Goal: Task Accomplishment & Management: Complete application form

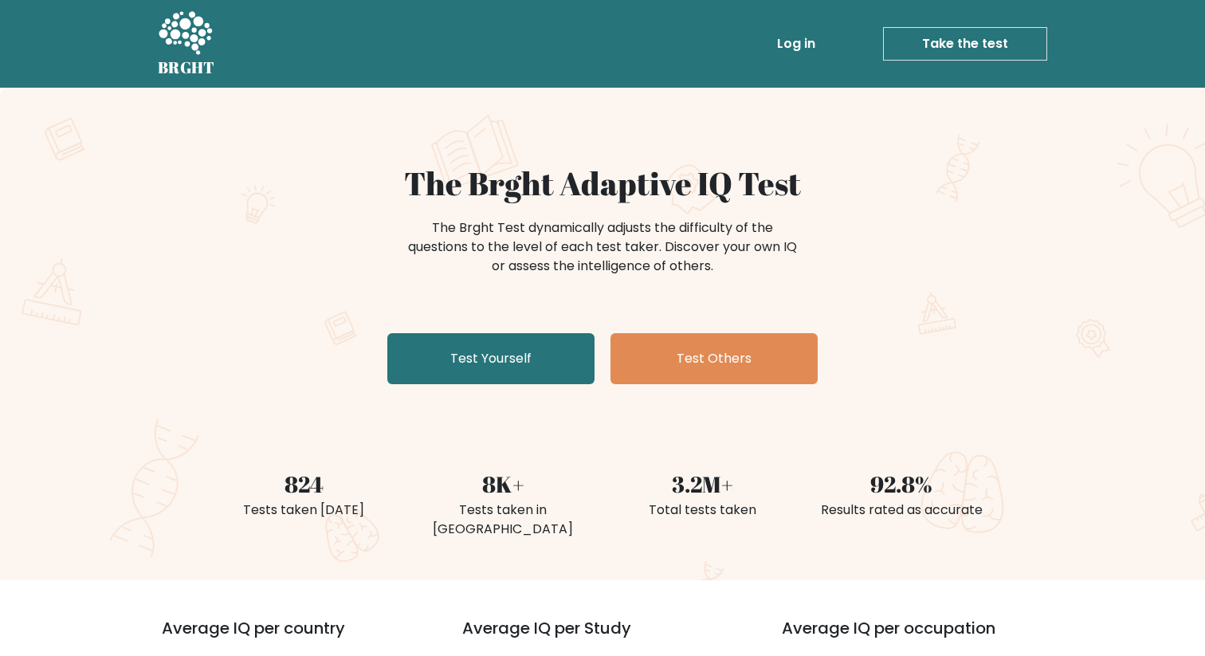
scroll to position [19, 0]
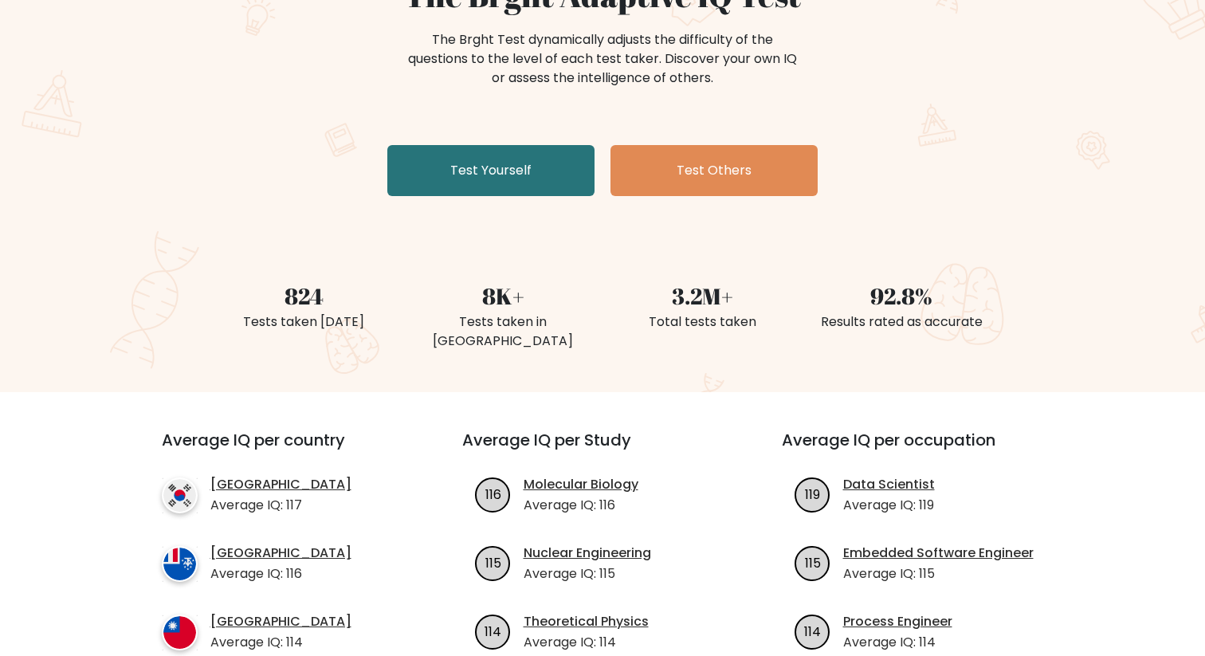
scroll to position [187, 0]
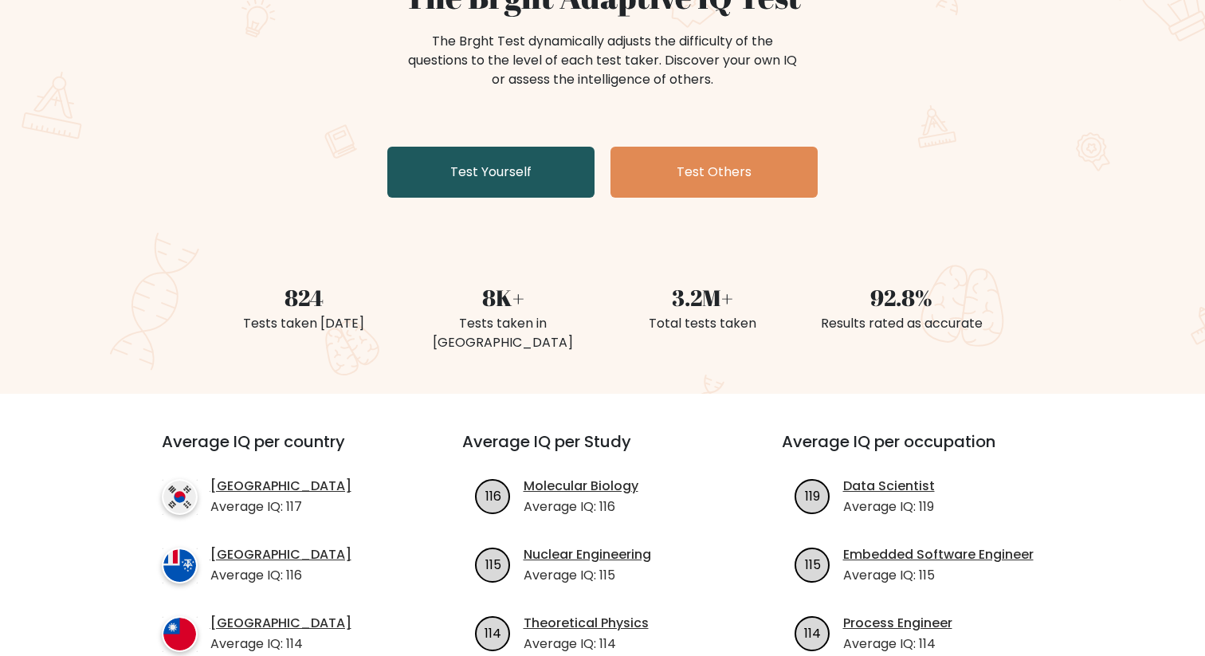
click at [536, 167] on link "Test Yourself" at bounding box center [490, 172] width 207 height 51
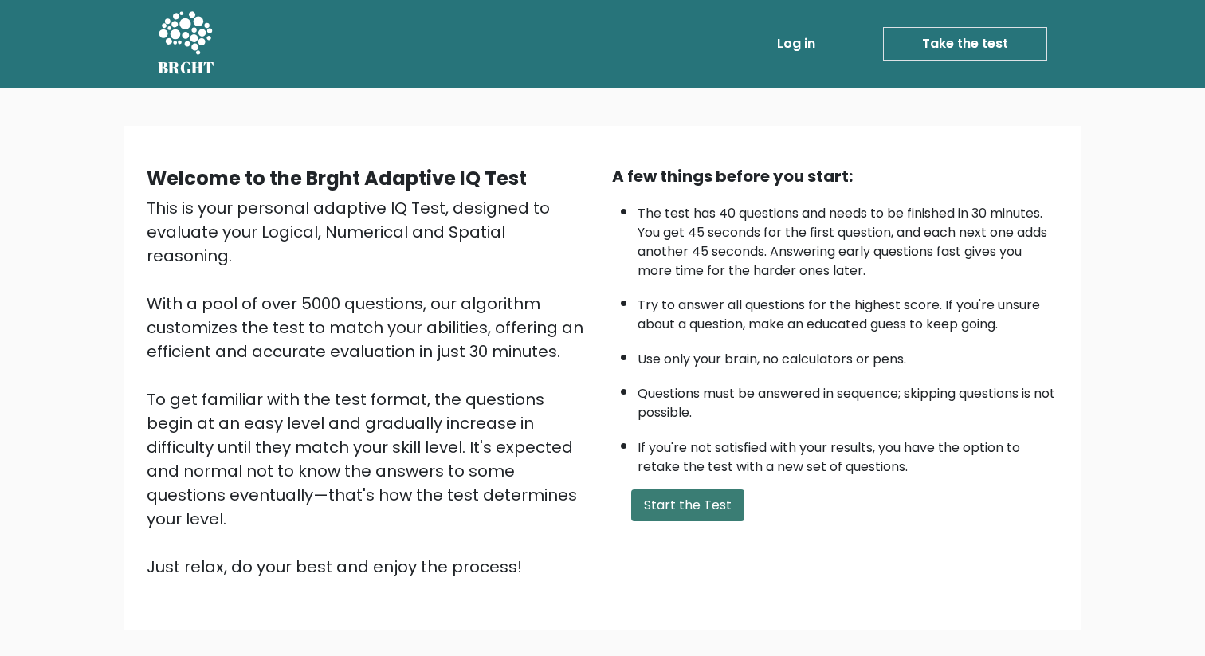
click at [653, 492] on button "Start the Test" at bounding box center [687, 505] width 113 height 32
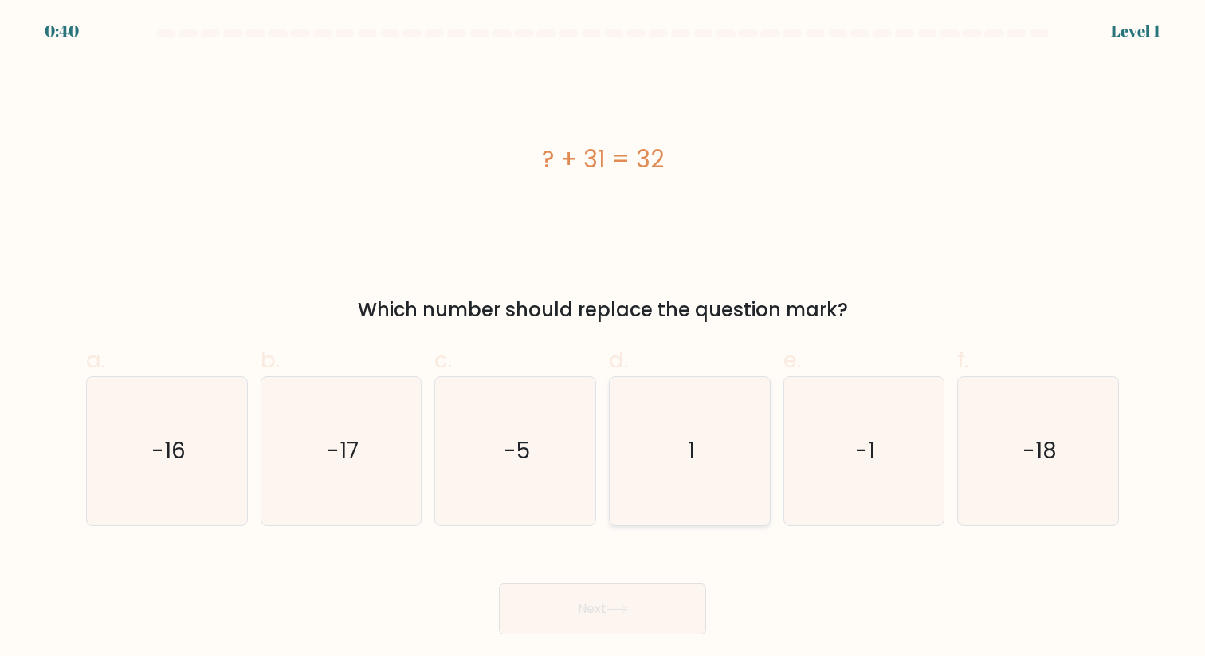
click at [719, 410] on icon "1" at bounding box center [689, 450] width 147 height 147
click at [603, 339] on input "d. 1" at bounding box center [603, 333] width 1 height 10
radio input "true"
click at [622, 620] on button "Next" at bounding box center [602, 608] width 207 height 51
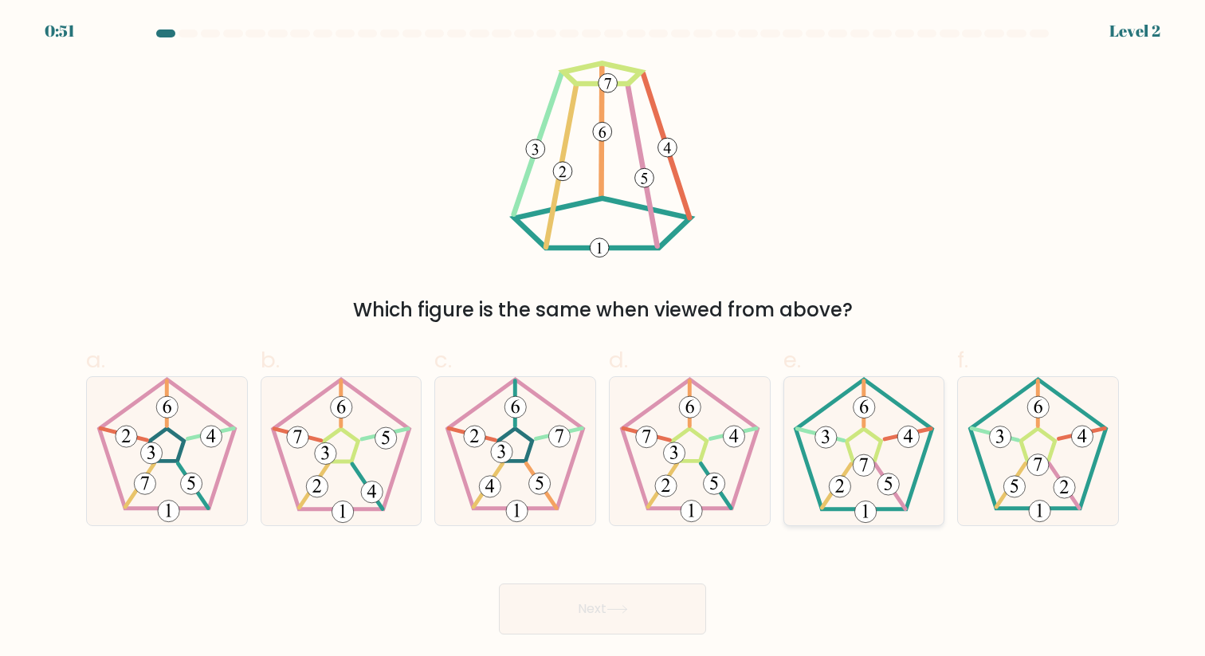
click at [878, 456] on 171 at bounding box center [863, 445] width 34 height 33
click at [603, 339] on input "e." at bounding box center [603, 333] width 1 height 10
radio input "true"
click at [599, 599] on button "Next" at bounding box center [602, 608] width 207 height 51
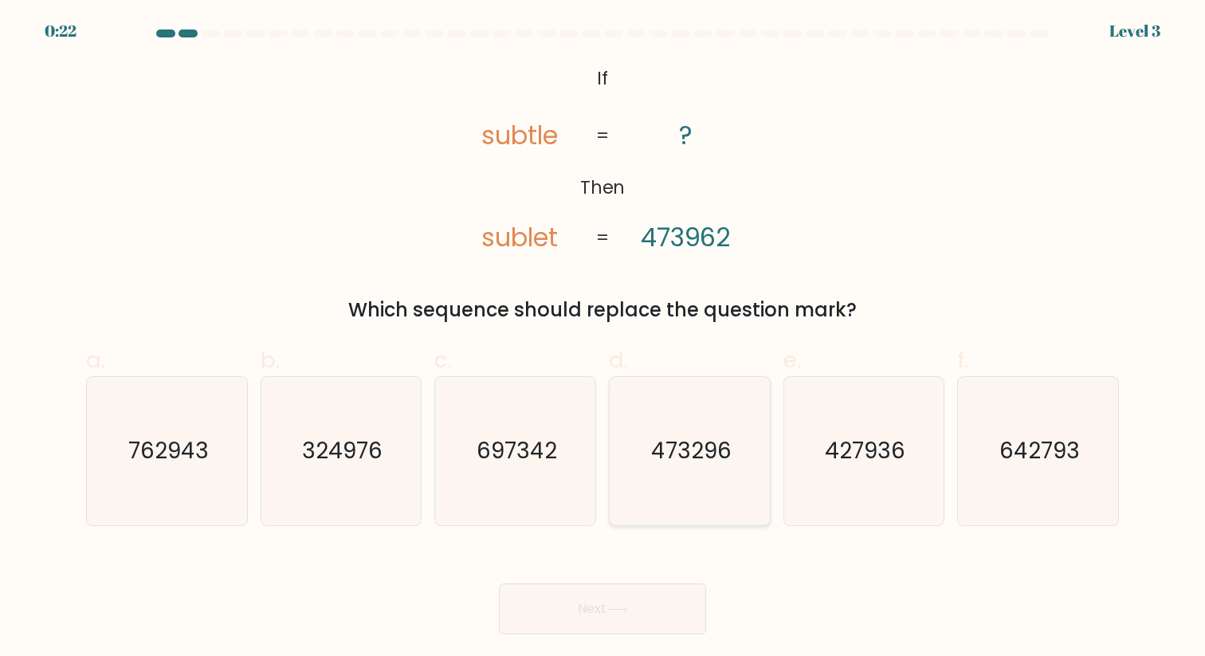
click at [667, 451] on text "473296" at bounding box center [691, 450] width 80 height 31
click at [603, 339] on input "d. 473296" at bounding box center [603, 333] width 1 height 10
radio input "true"
click at [563, 602] on button "Next" at bounding box center [602, 608] width 207 height 51
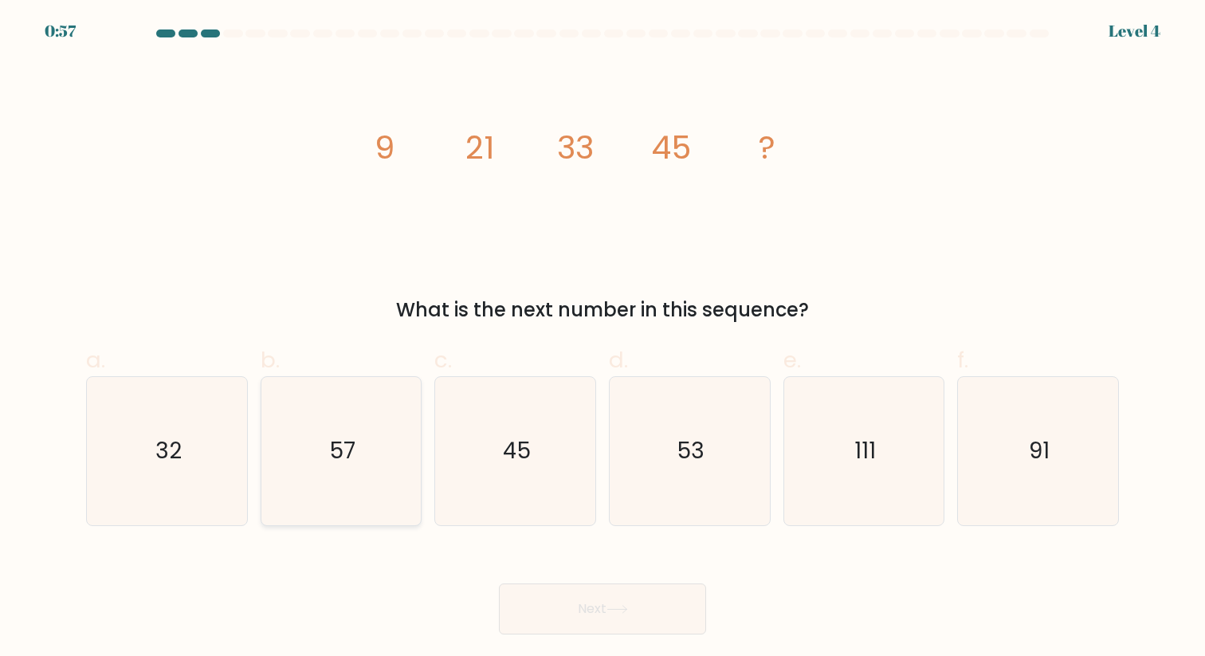
click at [326, 444] on icon "57" at bounding box center [340, 450] width 147 height 147
click at [603, 339] on input "b. 57" at bounding box center [603, 333] width 1 height 10
radio input "true"
click at [618, 607] on icon at bounding box center [618, 609] width 22 height 9
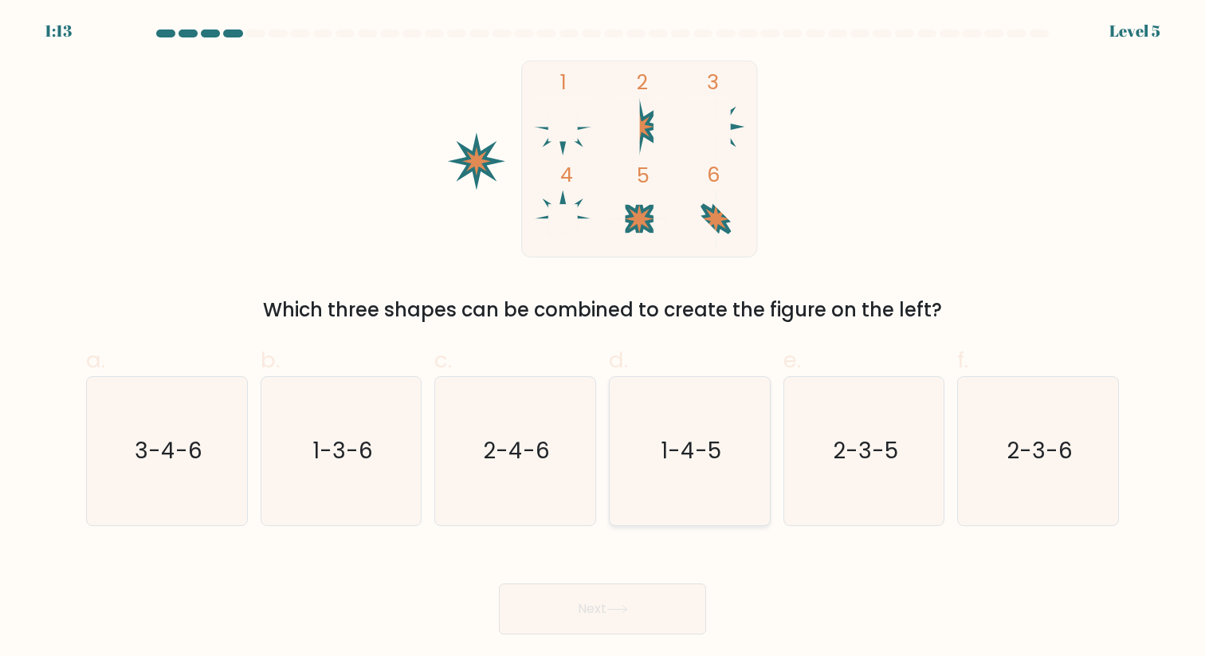
click at [686, 464] on text "1-4-5" at bounding box center [691, 450] width 61 height 31
click at [603, 339] on input "d. 1-4-5" at bounding box center [603, 333] width 1 height 10
radio input "true"
click at [575, 615] on button "Next" at bounding box center [602, 608] width 207 height 51
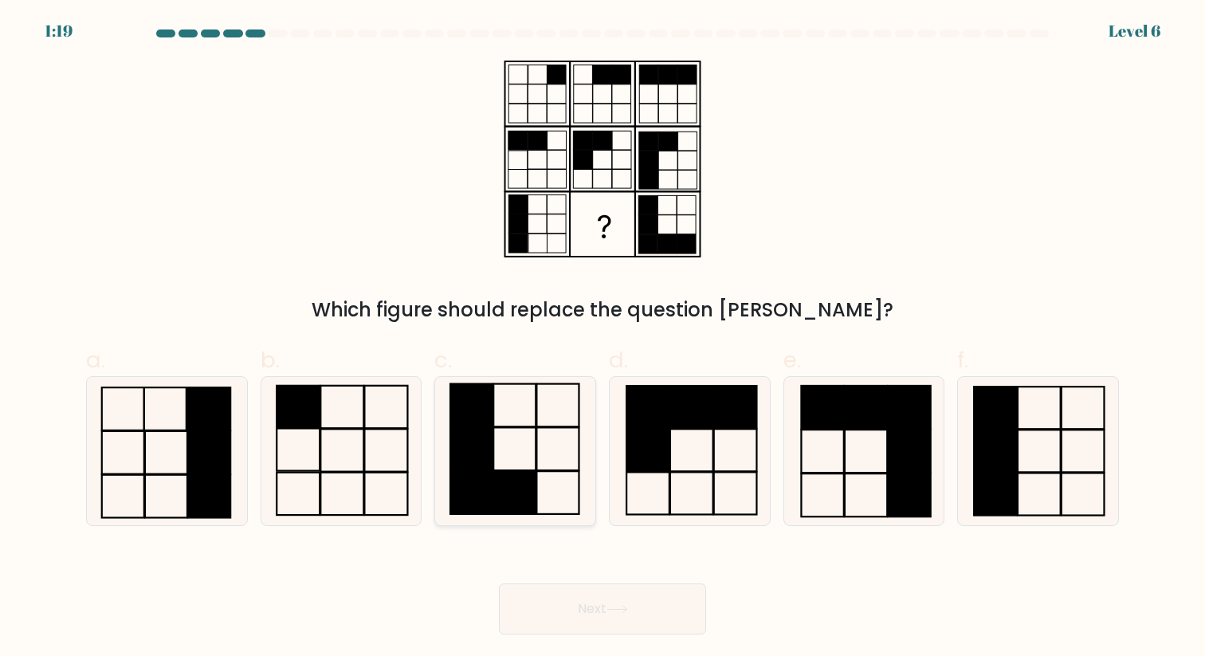
click at [486, 456] on rect at bounding box center [471, 449] width 42 height 43
click at [603, 339] on input "c." at bounding box center [603, 333] width 1 height 10
radio input "true"
click at [575, 620] on button "Next" at bounding box center [602, 608] width 207 height 51
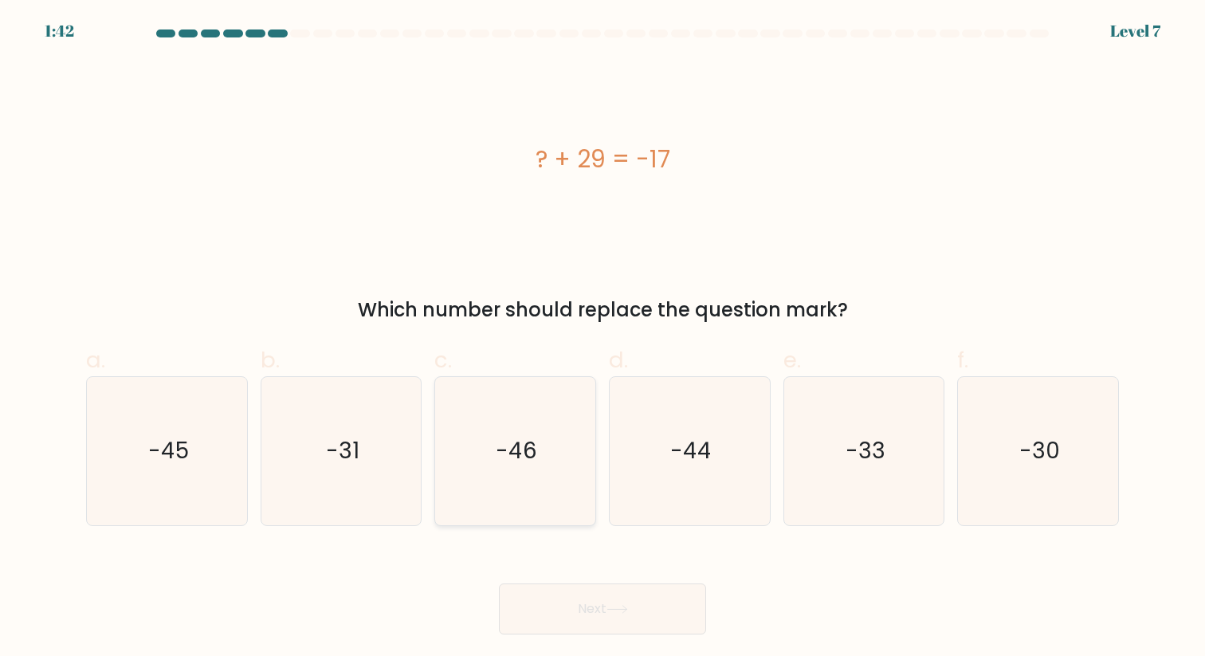
click at [535, 419] on icon "-46" at bounding box center [515, 450] width 147 height 147
click at [603, 339] on input "c. -46" at bounding box center [603, 333] width 1 height 10
radio input "true"
click at [560, 602] on button "Next" at bounding box center [602, 608] width 207 height 51
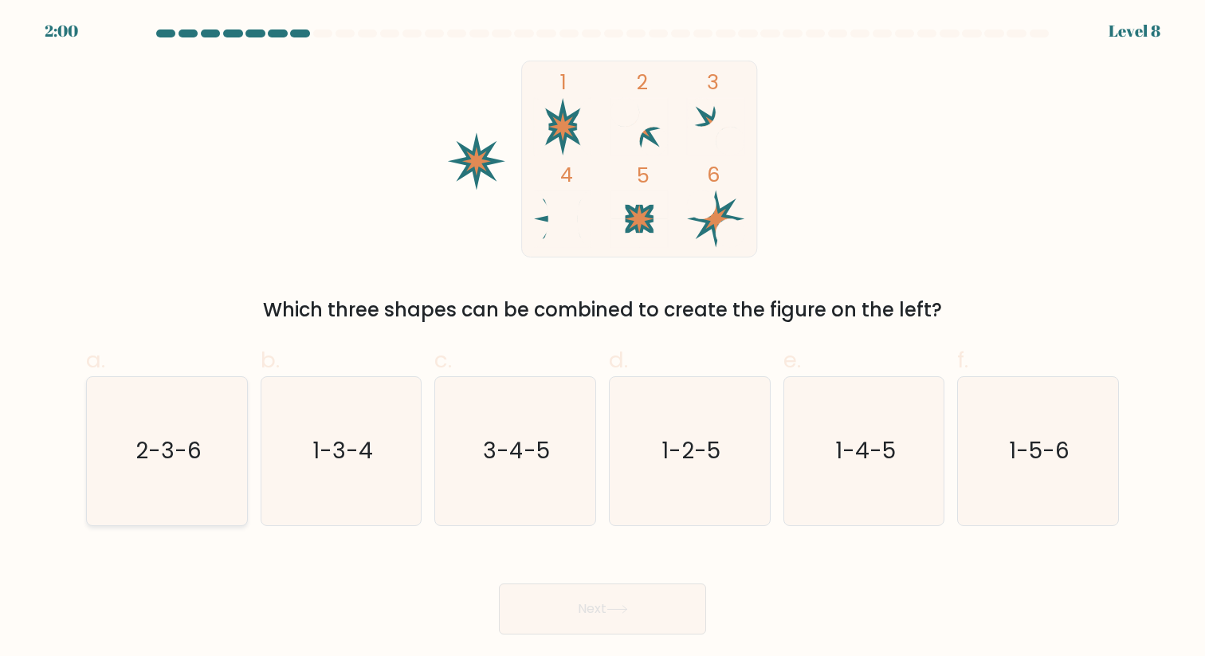
click at [175, 430] on icon "2-3-6" at bounding box center [166, 450] width 147 height 147
click at [603, 339] on input "a. 2-3-6" at bounding box center [603, 333] width 1 height 10
radio input "true"
click at [608, 609] on button "Next" at bounding box center [602, 608] width 207 height 51
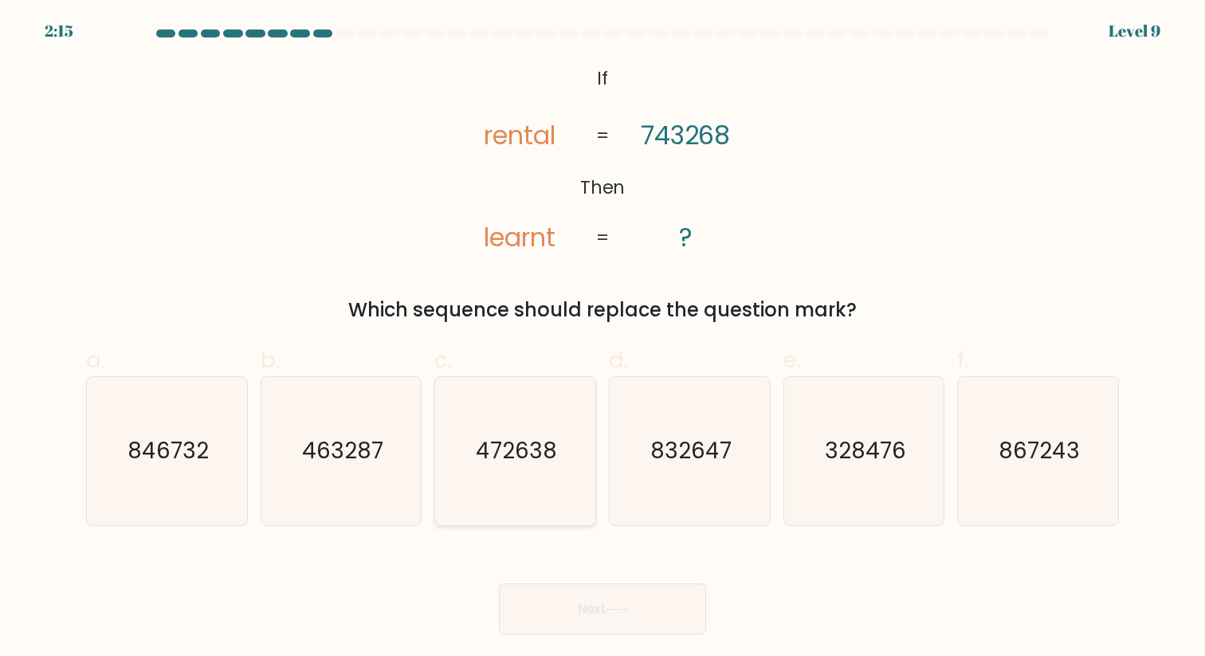
click at [515, 435] on icon "472638" at bounding box center [515, 450] width 147 height 147
click at [603, 339] on input "c. 472638" at bounding box center [603, 333] width 1 height 10
radio input "true"
click at [603, 609] on button "Next" at bounding box center [602, 608] width 207 height 51
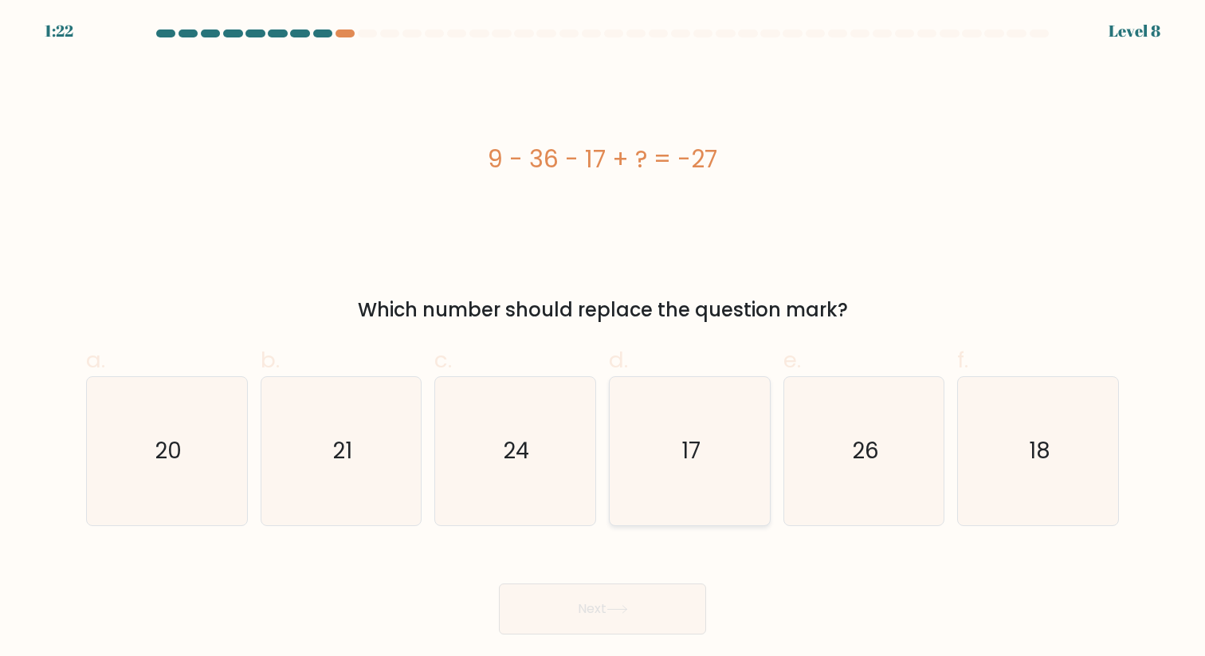
click at [722, 431] on icon "17" at bounding box center [689, 450] width 147 height 147
click at [603, 339] on input "d. 17" at bounding box center [603, 333] width 1 height 10
radio input "true"
click at [591, 611] on button "Next" at bounding box center [602, 608] width 207 height 51
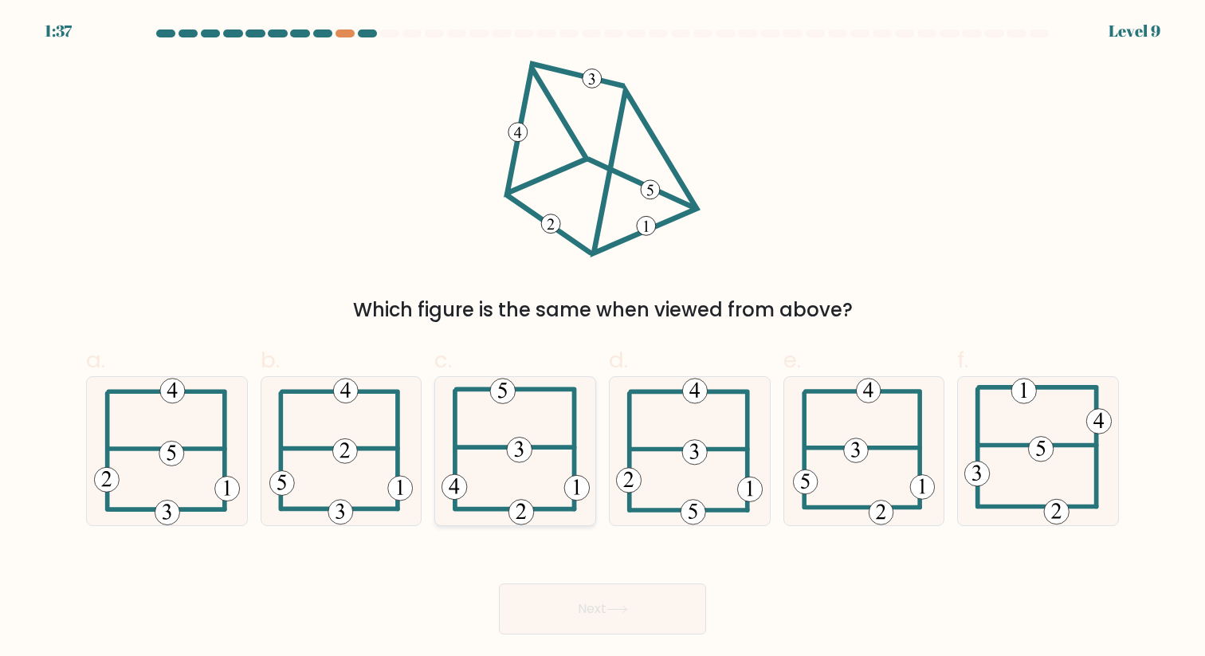
click at [489, 438] on icon at bounding box center [516, 450] width 148 height 147
click at [603, 339] on input "c." at bounding box center [603, 333] width 1 height 10
radio input "true"
click at [597, 604] on button "Next" at bounding box center [602, 608] width 207 height 51
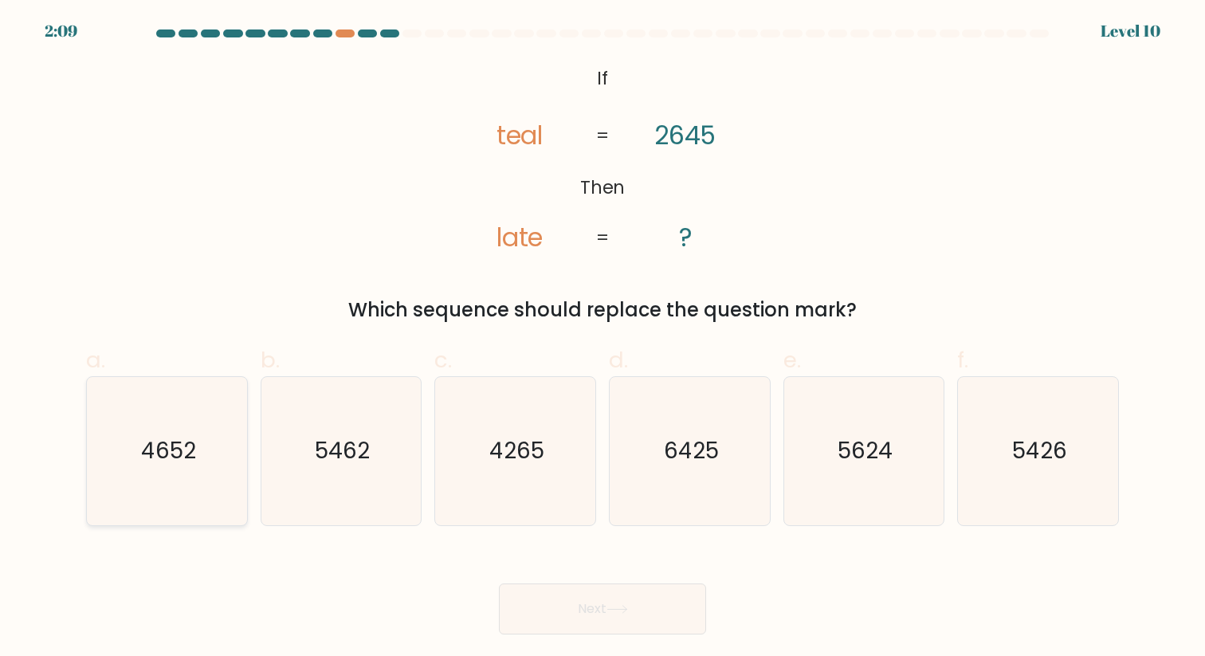
click at [169, 430] on icon "4652" at bounding box center [166, 450] width 147 height 147
click at [603, 339] on input "a. 4652" at bounding box center [603, 333] width 1 height 10
radio input "true"
click at [627, 616] on button "Next" at bounding box center [602, 608] width 207 height 51
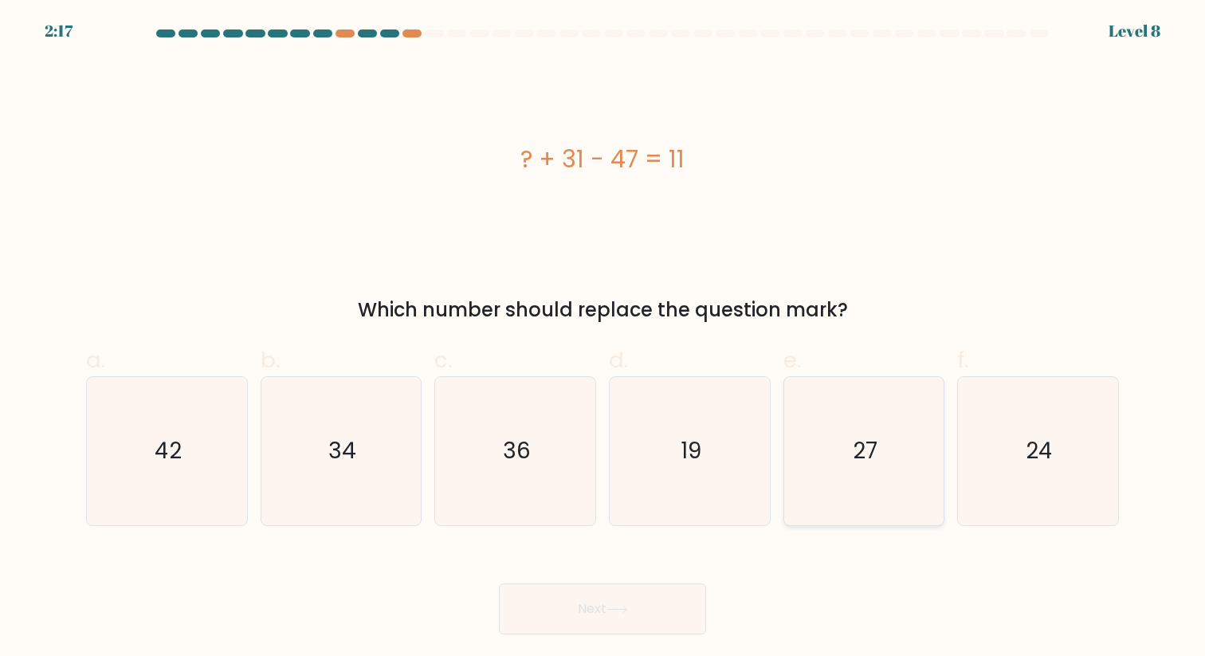
click at [909, 428] on icon "27" at bounding box center [863, 450] width 147 height 147
click at [603, 339] on input "e. 27" at bounding box center [603, 333] width 1 height 10
radio input "true"
click at [562, 615] on button "Next" at bounding box center [602, 608] width 207 height 51
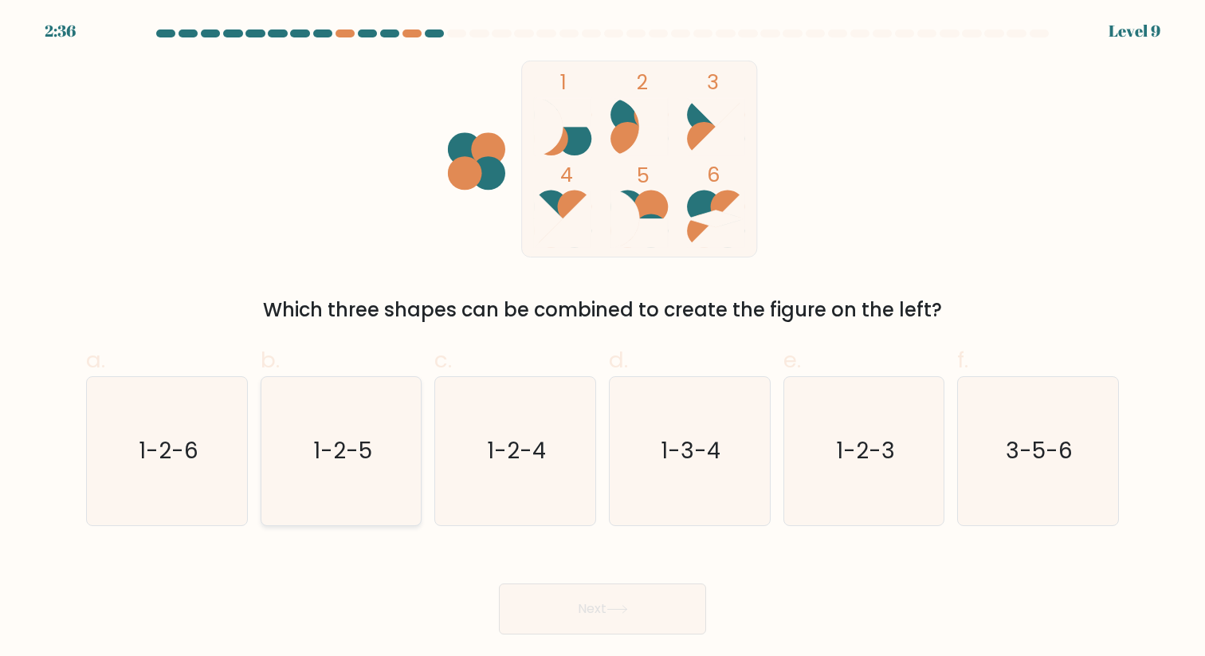
click at [348, 459] on text "1-2-5" at bounding box center [342, 450] width 59 height 31
click at [603, 339] on input "b. 1-2-5" at bounding box center [603, 333] width 1 height 10
radio input "true"
click at [639, 610] on button "Next" at bounding box center [602, 608] width 207 height 51
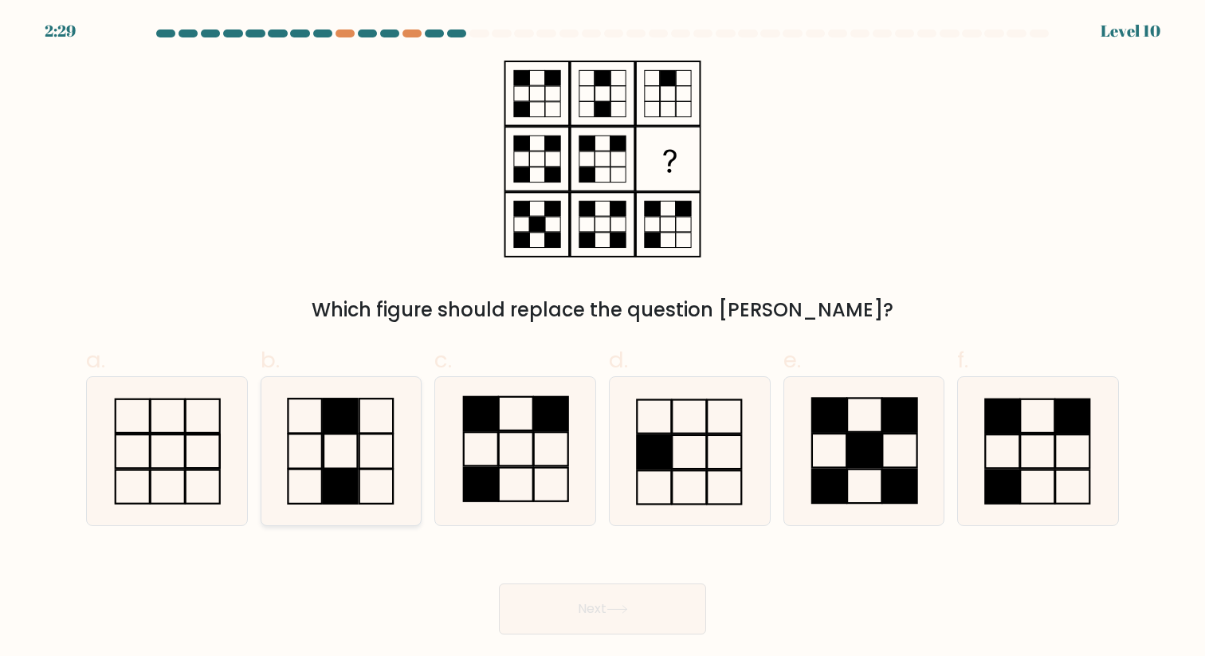
click at [351, 452] on icon at bounding box center [340, 450] width 147 height 147
click at [603, 339] on input "b." at bounding box center [603, 333] width 1 height 10
radio input "true"
click at [574, 621] on button "Next" at bounding box center [602, 608] width 207 height 51
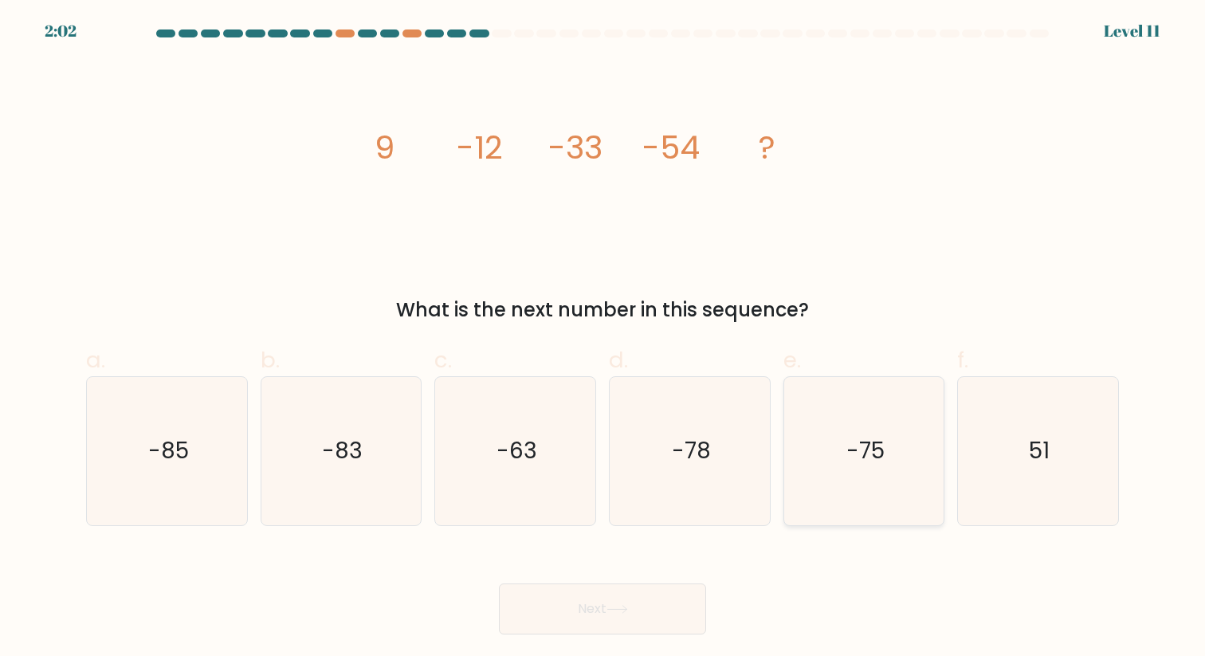
click at [865, 449] on text "-75" at bounding box center [865, 450] width 38 height 31
click at [603, 339] on input "e. -75" at bounding box center [603, 333] width 1 height 10
radio input "true"
click at [638, 618] on button "Next" at bounding box center [602, 608] width 207 height 51
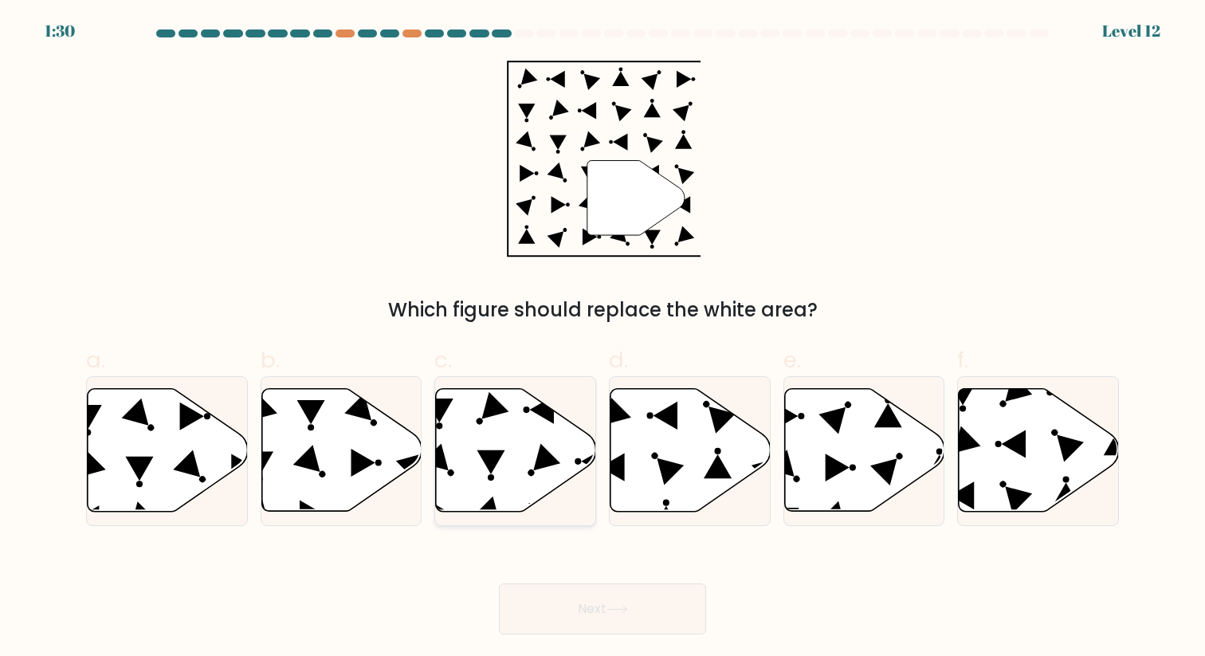
click at [494, 464] on icon at bounding box center [491, 462] width 28 height 24
click at [603, 339] on input "c." at bounding box center [603, 333] width 1 height 10
radio input "true"
click at [595, 612] on button "Next" at bounding box center [602, 608] width 207 height 51
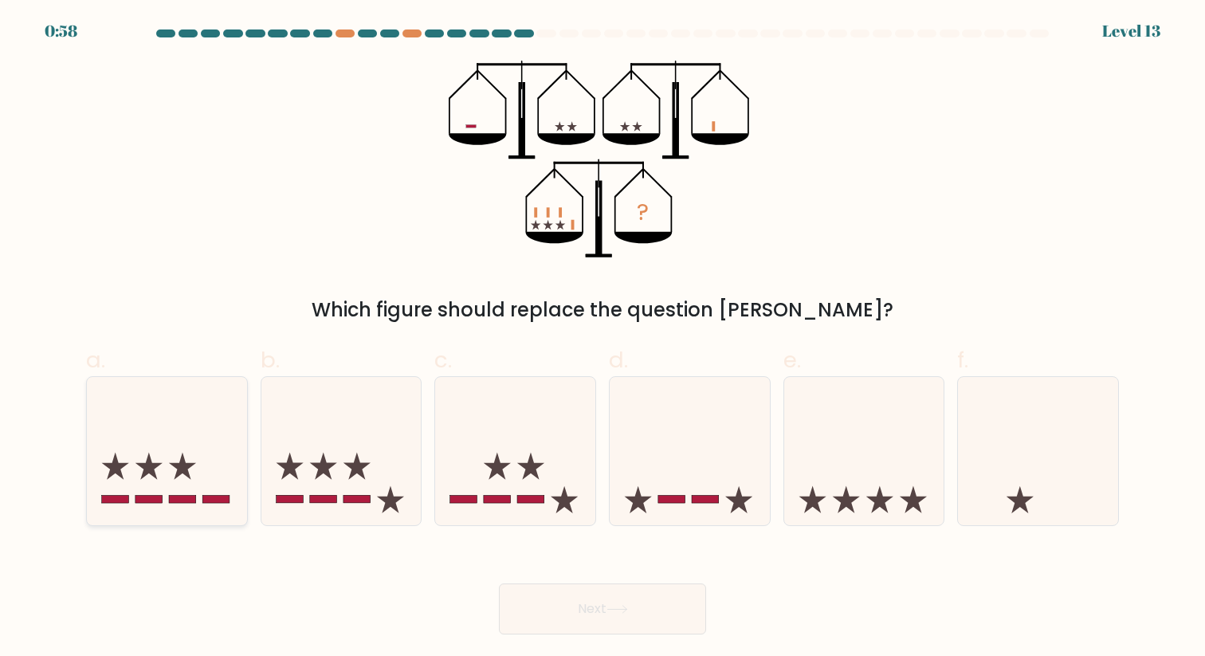
click at [155, 437] on icon at bounding box center [167, 451] width 160 height 132
click at [603, 339] on input "a." at bounding box center [603, 333] width 1 height 10
radio input "true"
click at [571, 619] on button "Next" at bounding box center [602, 608] width 207 height 51
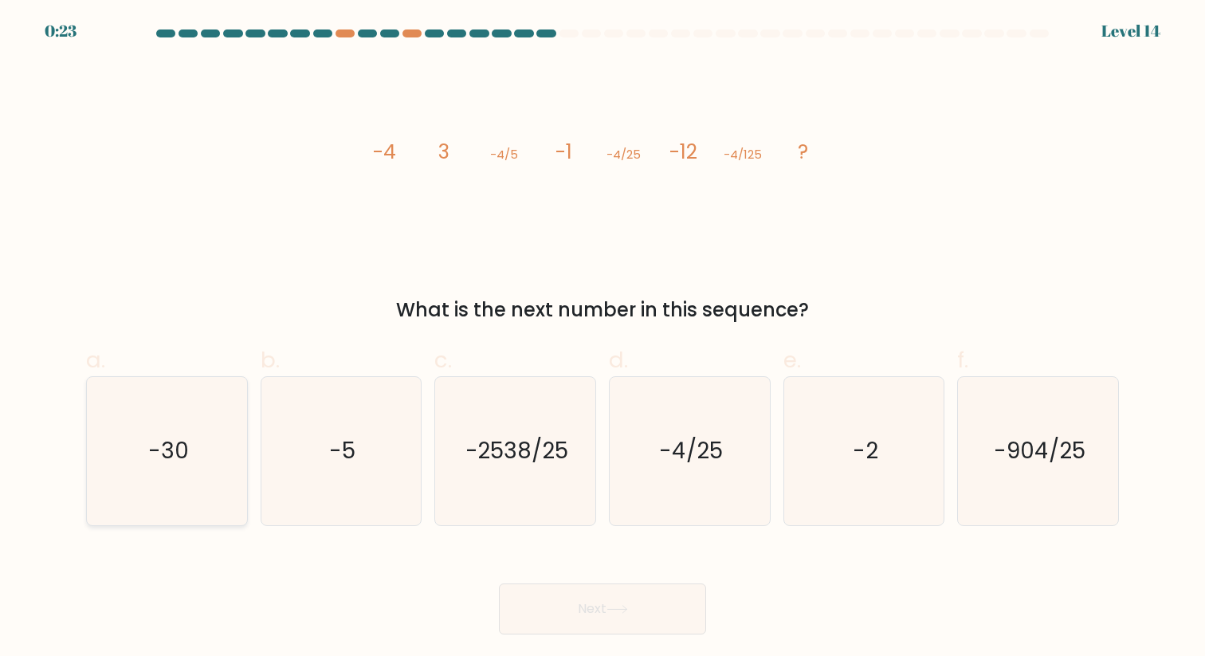
click at [192, 475] on icon "-30" at bounding box center [166, 450] width 147 height 147
click at [603, 339] on input "a. -30" at bounding box center [603, 333] width 1 height 10
radio input "true"
click at [575, 583] on button "Next" at bounding box center [602, 608] width 207 height 51
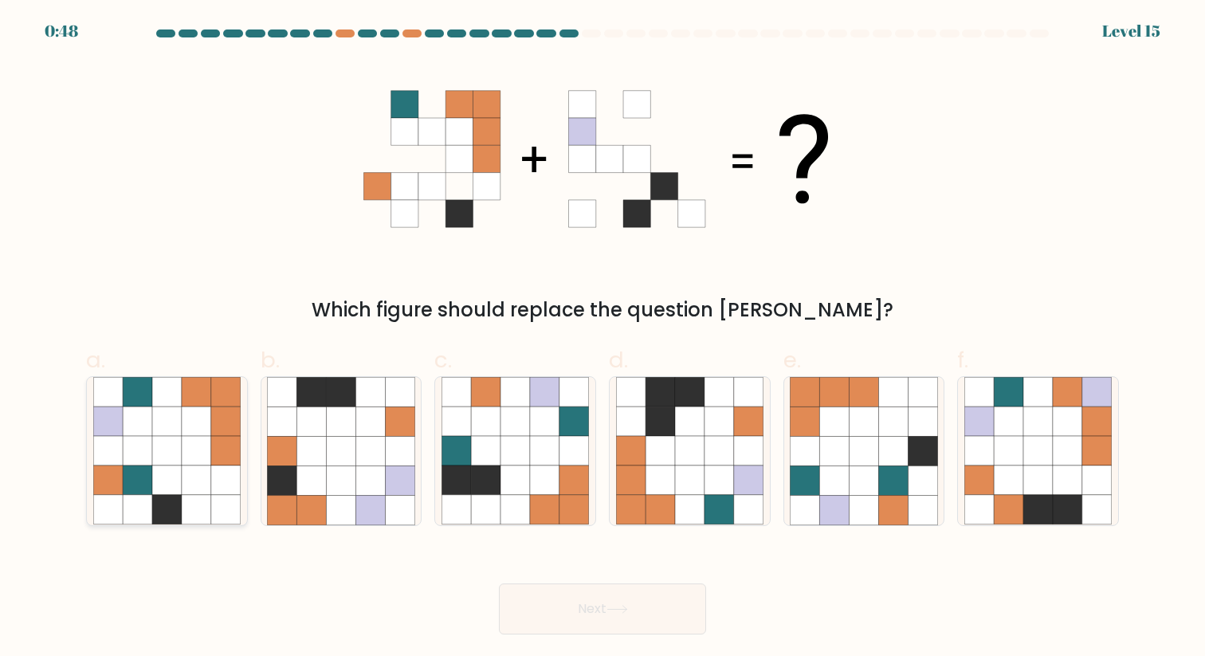
click at [144, 502] on icon at bounding box center [137, 509] width 29 height 29
click at [603, 339] on input "a." at bounding box center [603, 333] width 1 height 10
radio input "true"
click at [624, 620] on button "Next" at bounding box center [602, 608] width 207 height 51
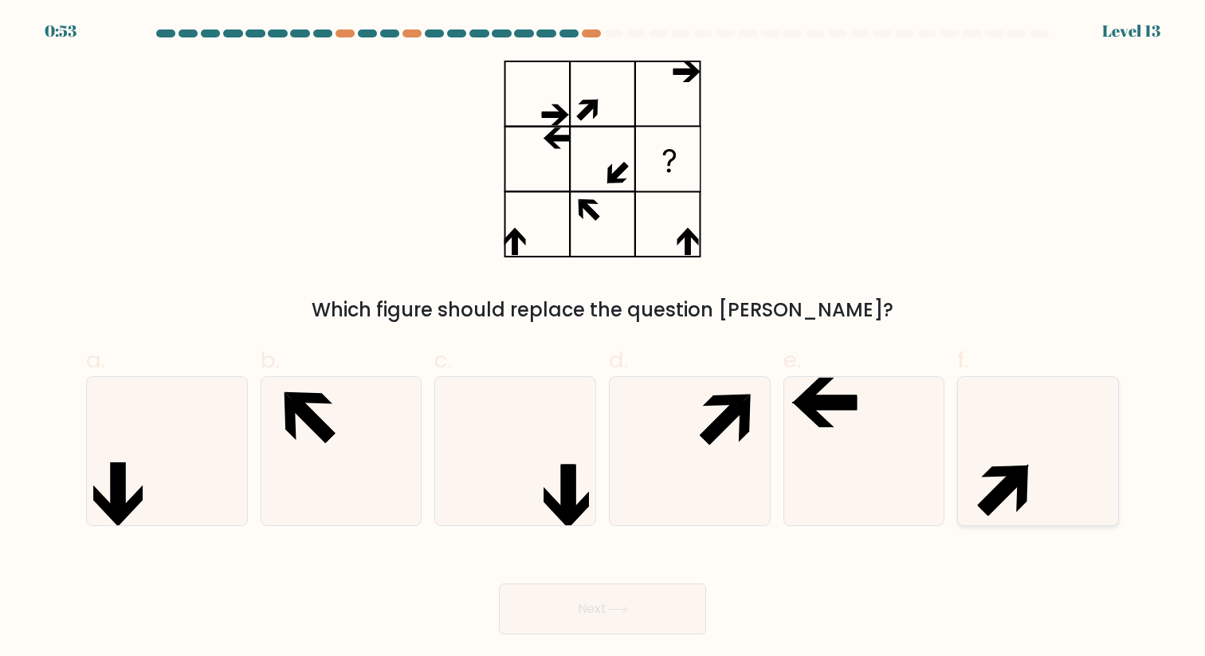
click at [1019, 442] on icon at bounding box center [1037, 450] width 147 height 147
click at [603, 339] on input "f." at bounding box center [603, 333] width 1 height 10
radio input "true"
click at [627, 605] on icon at bounding box center [618, 609] width 22 height 9
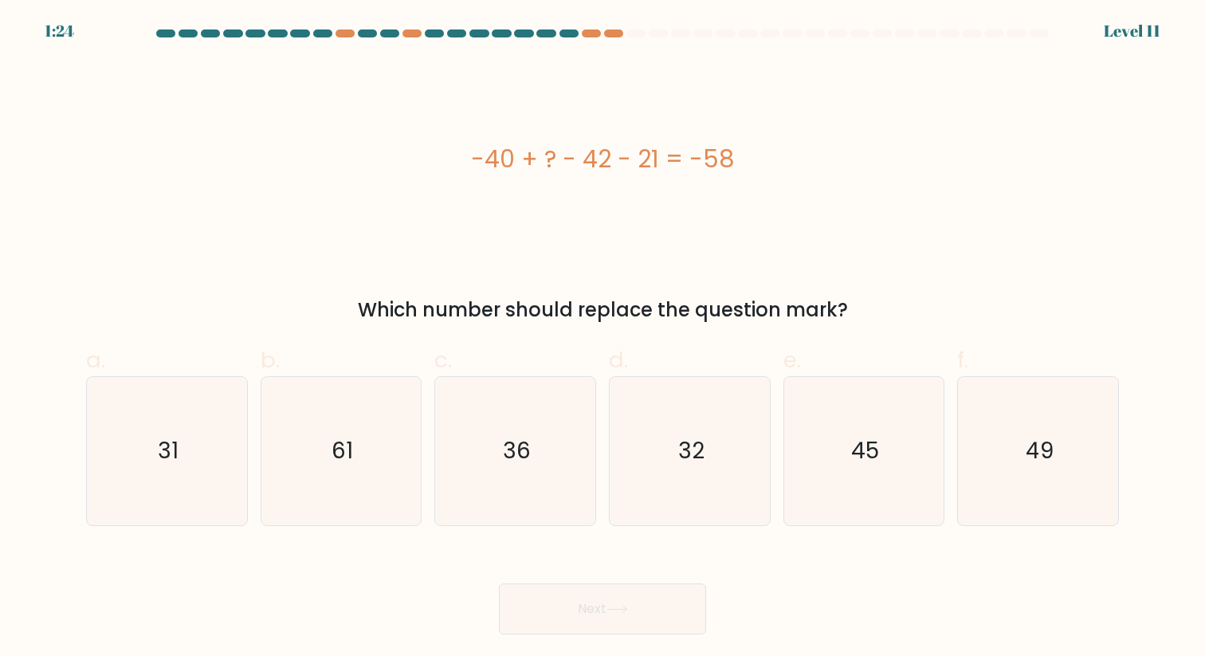
click at [618, 161] on div "-40 + ? - 42 - 21 = -58" at bounding box center [602, 159] width 1033 height 36
drag, startPoint x: 640, startPoint y: 161, endPoint x: 658, endPoint y: 165, distance: 18.8
click at [658, 165] on div "-40 + ? - 42 - 21 = -58" at bounding box center [602, 159] width 1033 height 36
click at [665, 182] on div "-40 + ? - 42 - 21 = -58" at bounding box center [602, 159] width 1033 height 197
click at [895, 455] on icon "45" at bounding box center [863, 450] width 147 height 147
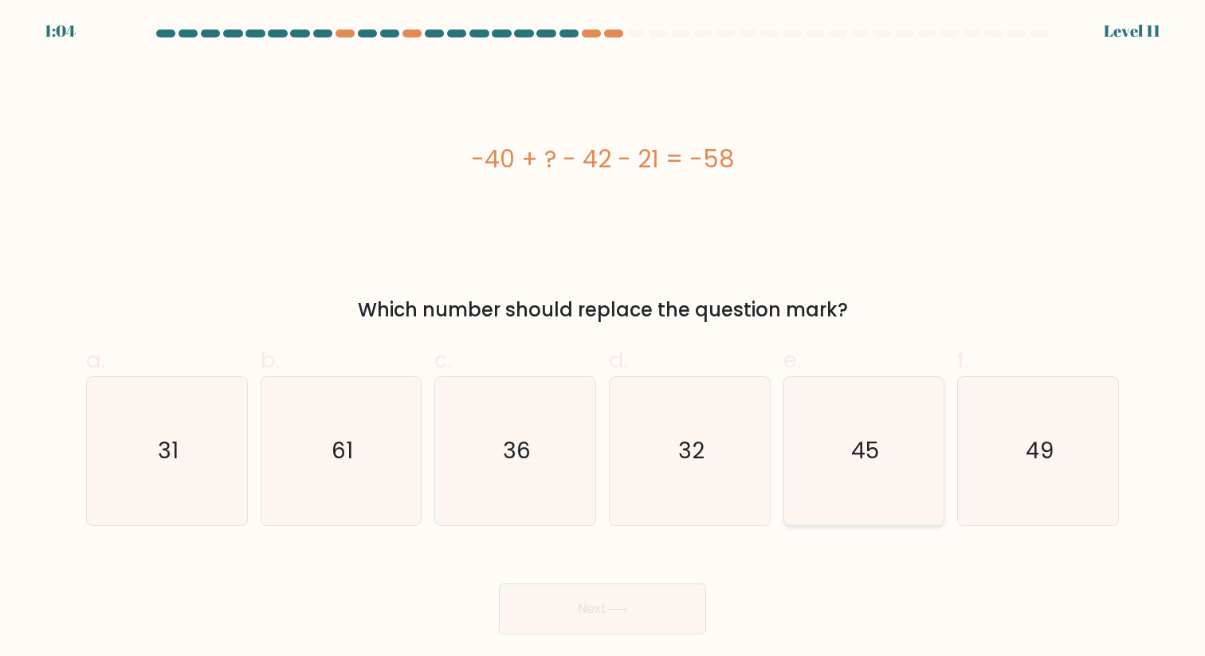
click at [603, 339] on input "e. 45" at bounding box center [603, 333] width 1 height 10
radio input "true"
click at [587, 606] on button "Next" at bounding box center [602, 608] width 207 height 51
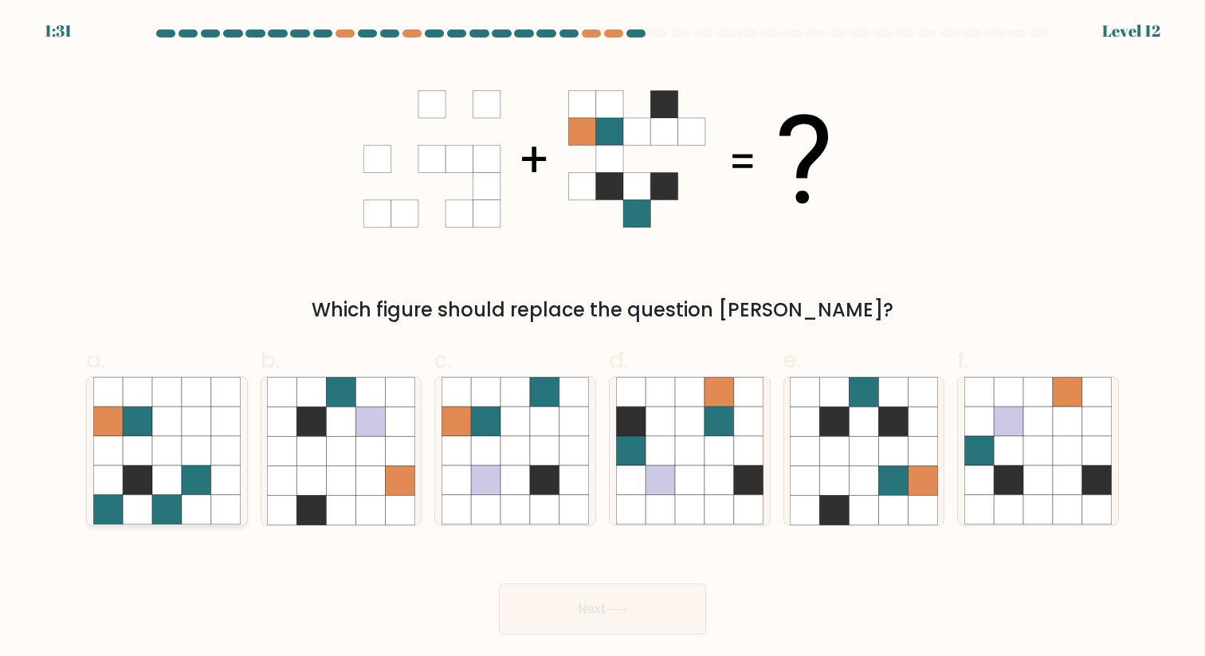
click at [184, 472] on icon at bounding box center [196, 479] width 29 height 29
click at [603, 339] on input "a." at bounding box center [603, 333] width 1 height 10
radio input "true"
click at [602, 603] on button "Next" at bounding box center [602, 608] width 207 height 51
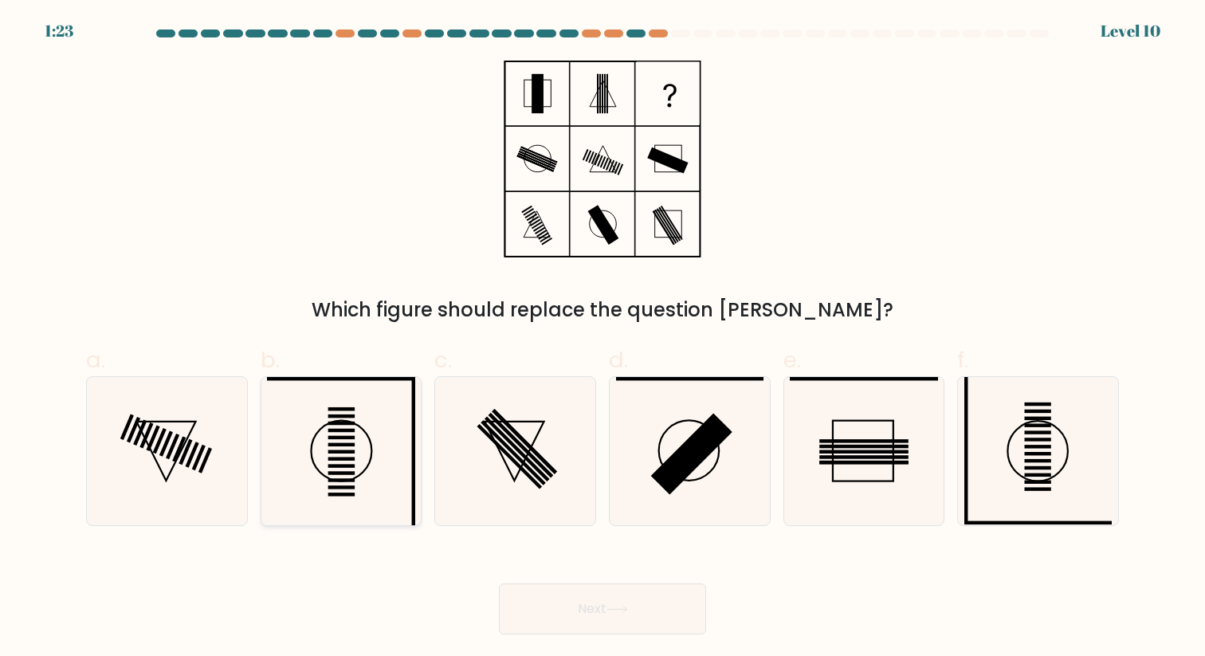
click at [370, 434] on icon at bounding box center [340, 450] width 147 height 147
click at [603, 339] on input "b." at bounding box center [603, 333] width 1 height 10
radio input "true"
click at [584, 593] on button "Next" at bounding box center [602, 608] width 207 height 51
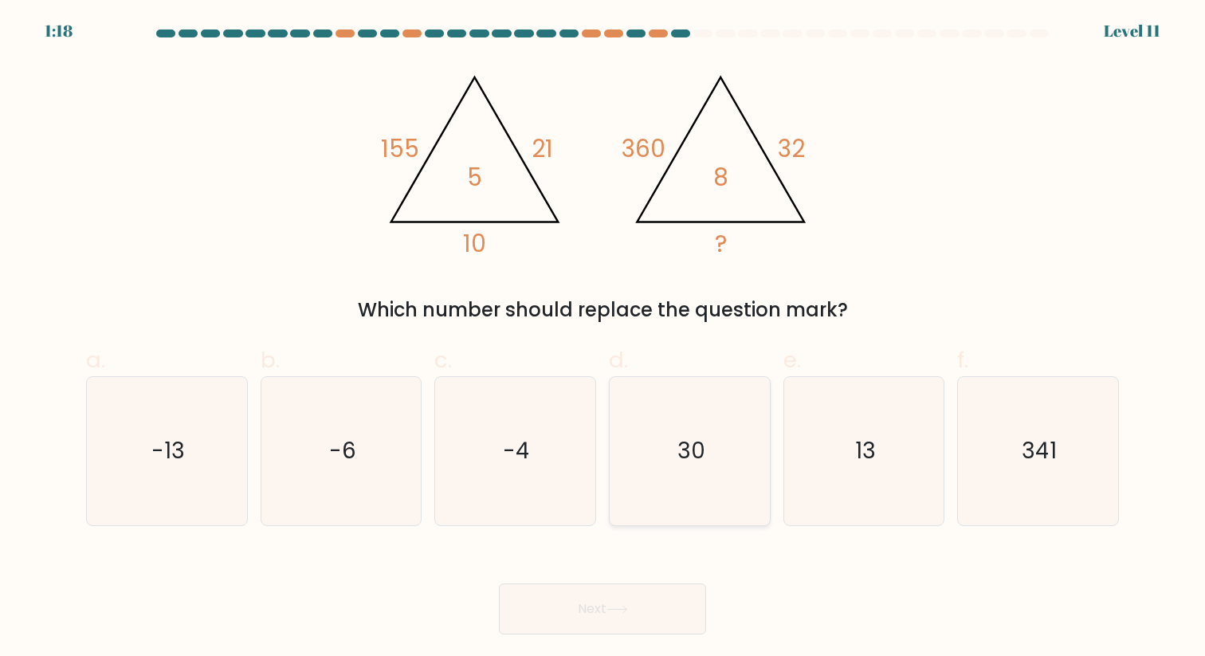
click at [697, 457] on text "30" at bounding box center [691, 450] width 28 height 31
click at [603, 339] on input "d. 30" at bounding box center [603, 333] width 1 height 10
radio input "true"
click at [646, 614] on button "Next" at bounding box center [602, 608] width 207 height 51
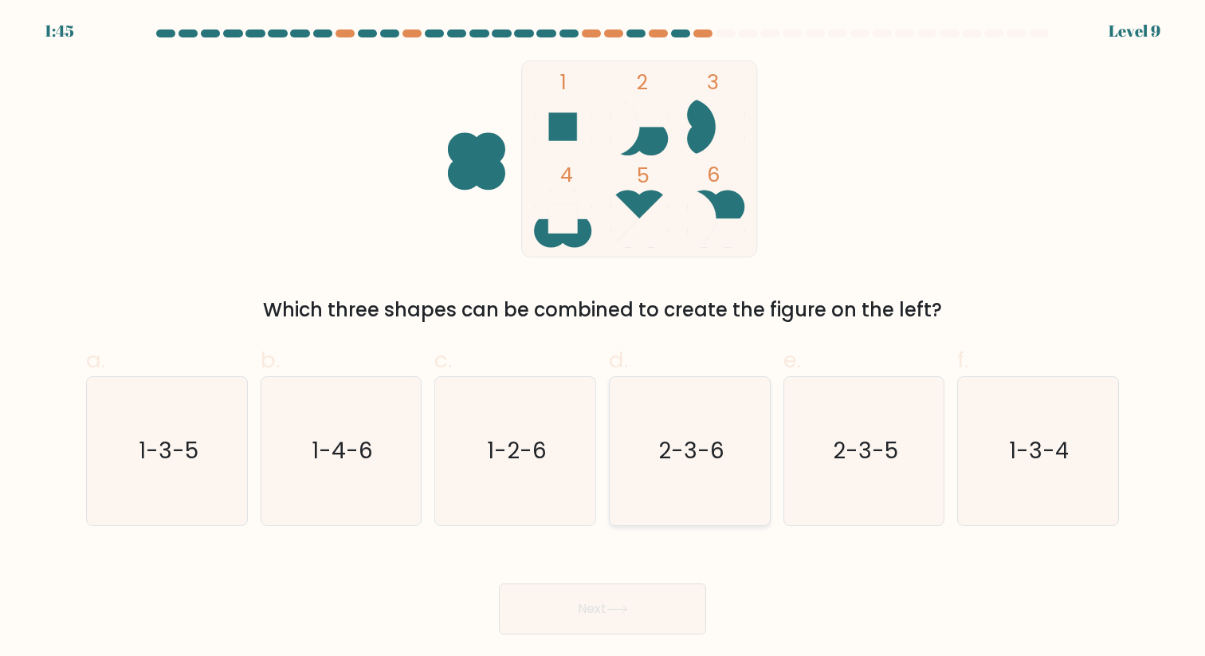
click at [662, 478] on icon "2-3-6" at bounding box center [689, 450] width 147 height 147
click at [603, 339] on input "d. 2-3-6" at bounding box center [603, 333] width 1 height 10
radio input "true"
click at [652, 612] on button "Next" at bounding box center [602, 608] width 207 height 51
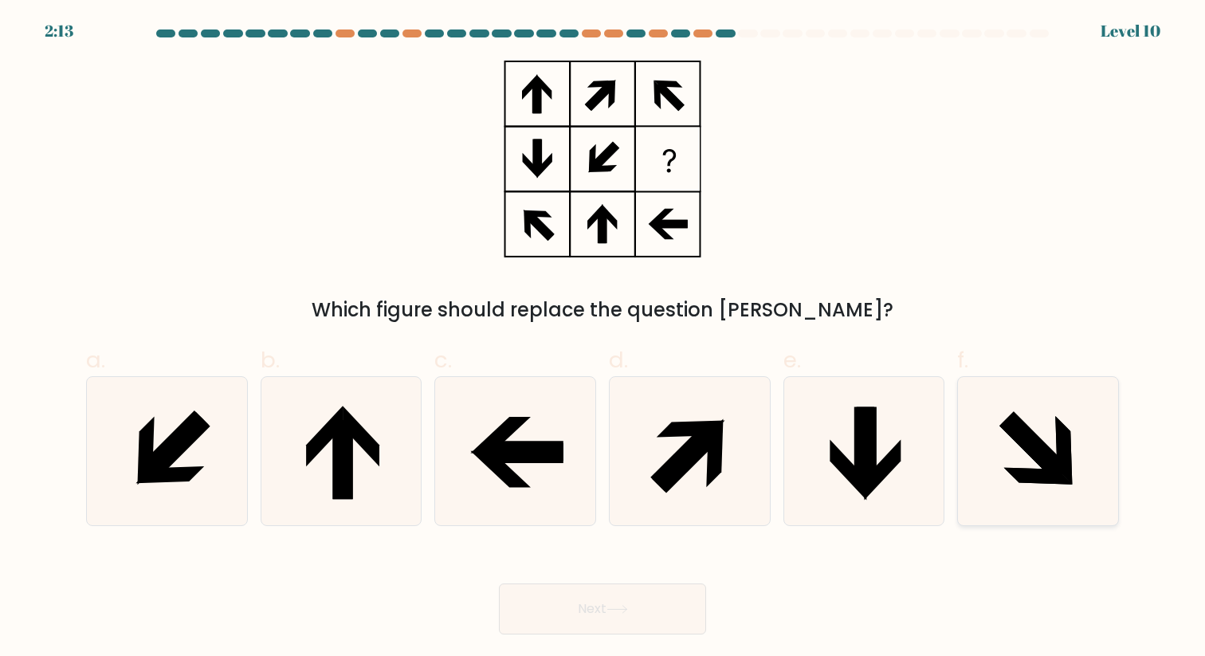
click at [1001, 433] on icon at bounding box center [1037, 450] width 147 height 147
click at [603, 339] on input "f." at bounding box center [603, 333] width 1 height 10
radio input "true"
click at [640, 598] on button "Next" at bounding box center [602, 608] width 207 height 51
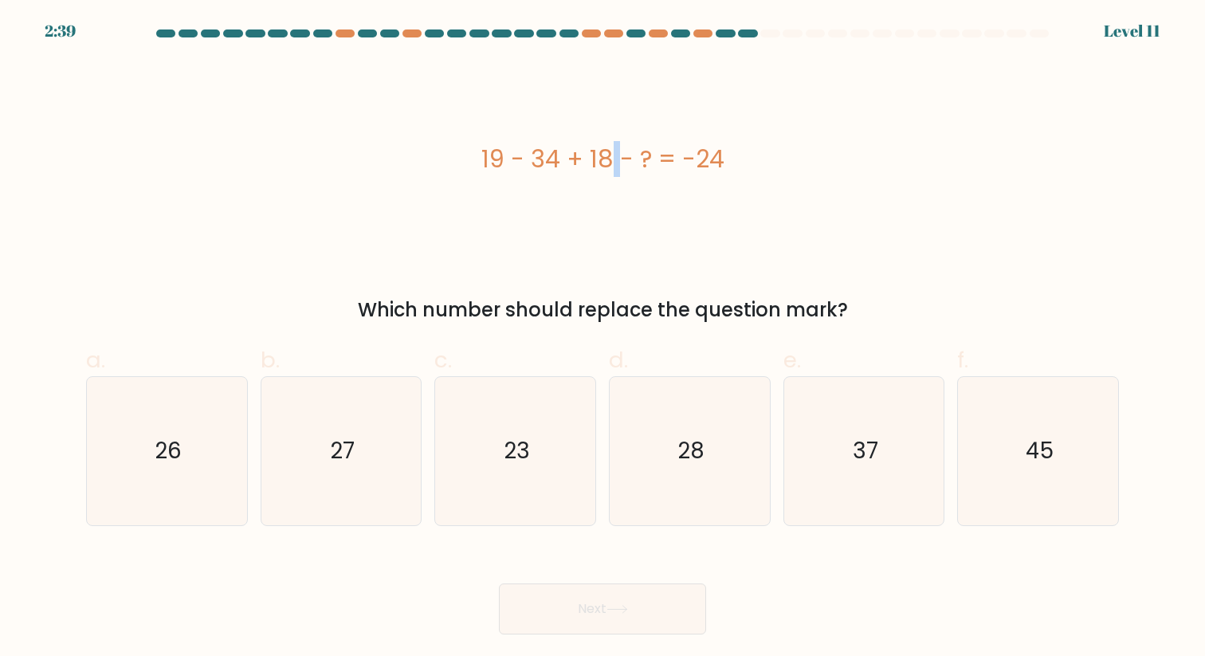
click at [515, 163] on div "19 - 34 + 18 - ? = -24" at bounding box center [602, 159] width 1033 height 36
click at [357, 471] on icon "27" at bounding box center [340, 450] width 147 height 147
click at [603, 339] on input "b. 27" at bounding box center [603, 333] width 1 height 10
radio input "true"
click at [534, 593] on button "Next" at bounding box center [602, 608] width 207 height 51
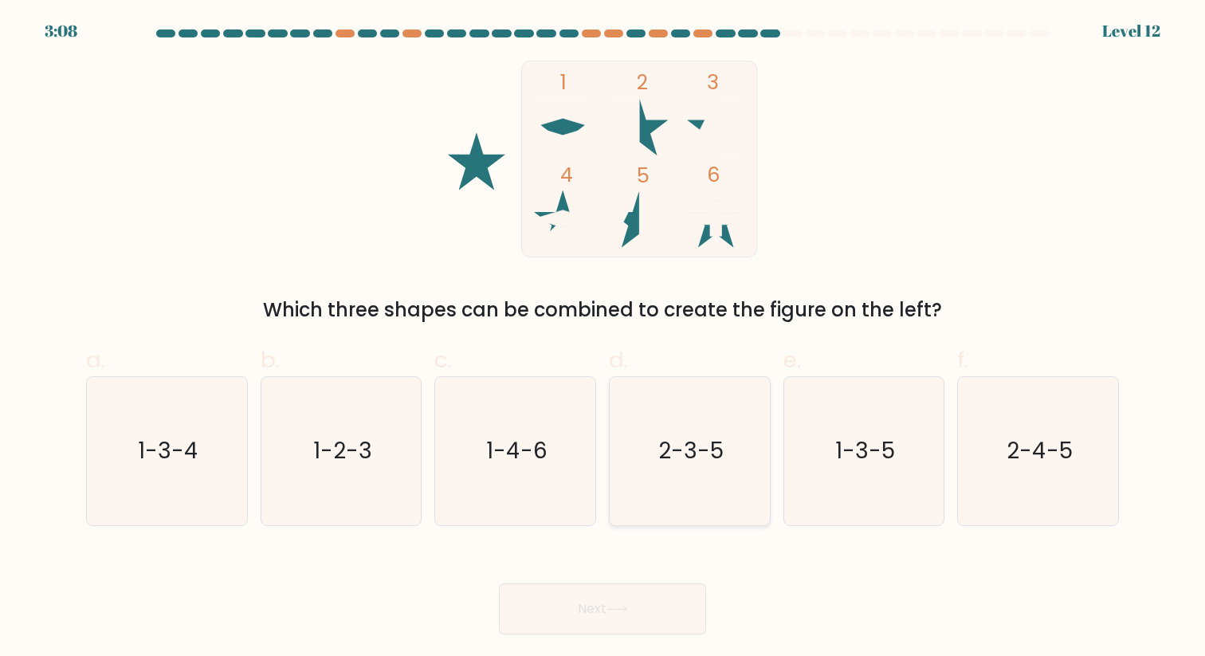
click at [669, 446] on text "2-3-5" at bounding box center [690, 450] width 65 height 31
click at [603, 339] on input "d. 2-3-5" at bounding box center [603, 333] width 1 height 10
radio input "true"
click at [646, 610] on button "Next" at bounding box center [602, 608] width 207 height 51
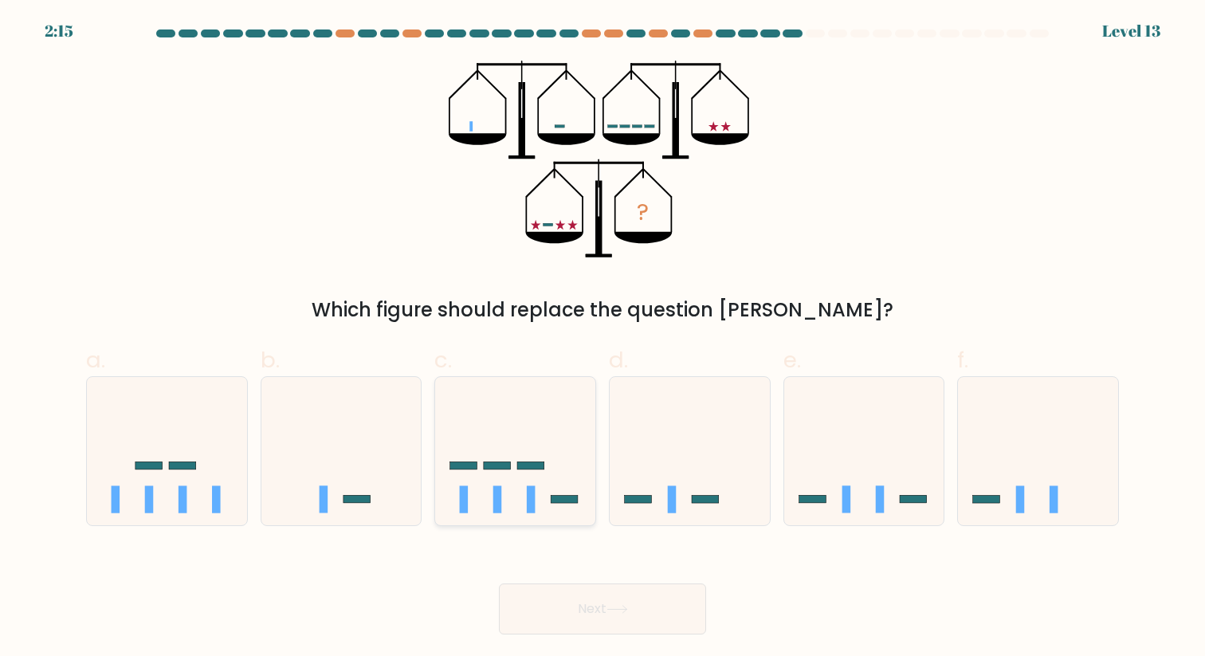
click at [525, 469] on icon at bounding box center [515, 451] width 160 height 132
click at [603, 339] on input "c." at bounding box center [603, 333] width 1 height 10
radio input "true"
click at [583, 615] on button "Next" at bounding box center [602, 608] width 207 height 51
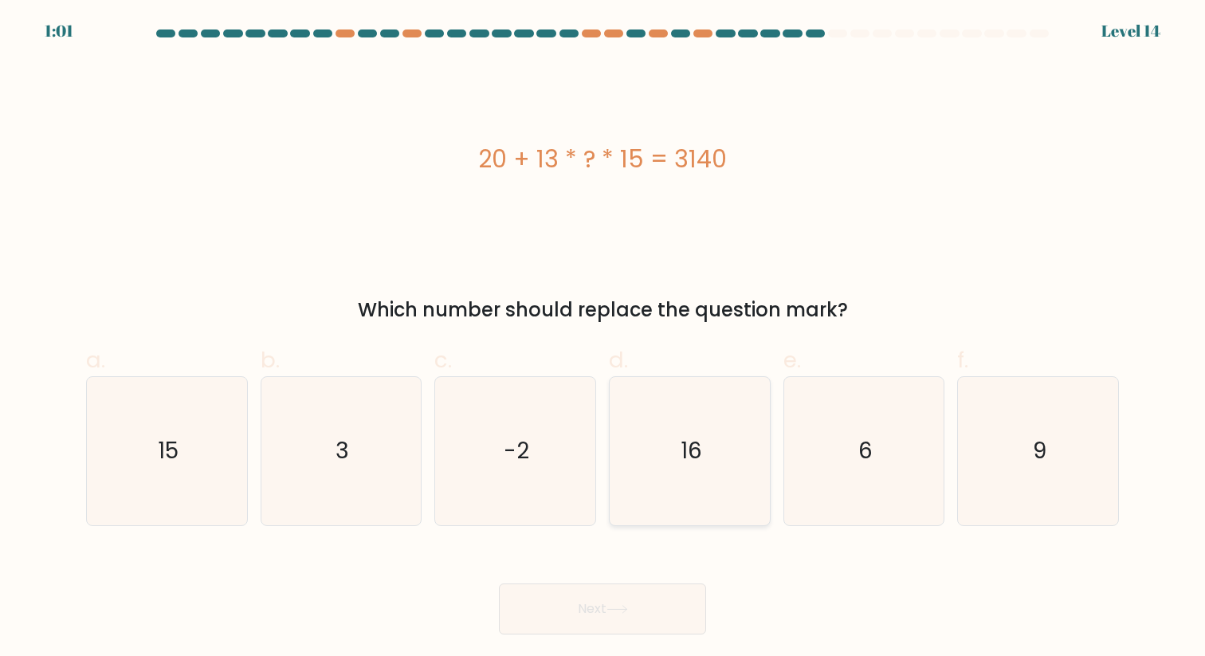
click at [647, 452] on icon "16" at bounding box center [689, 450] width 147 height 147
click at [603, 339] on input "d. 16" at bounding box center [603, 333] width 1 height 10
radio input "true"
drag, startPoint x: 658, startPoint y: 610, endPoint x: 668, endPoint y: 610, distance: 9.6
click at [659, 610] on button "Next" at bounding box center [602, 608] width 207 height 51
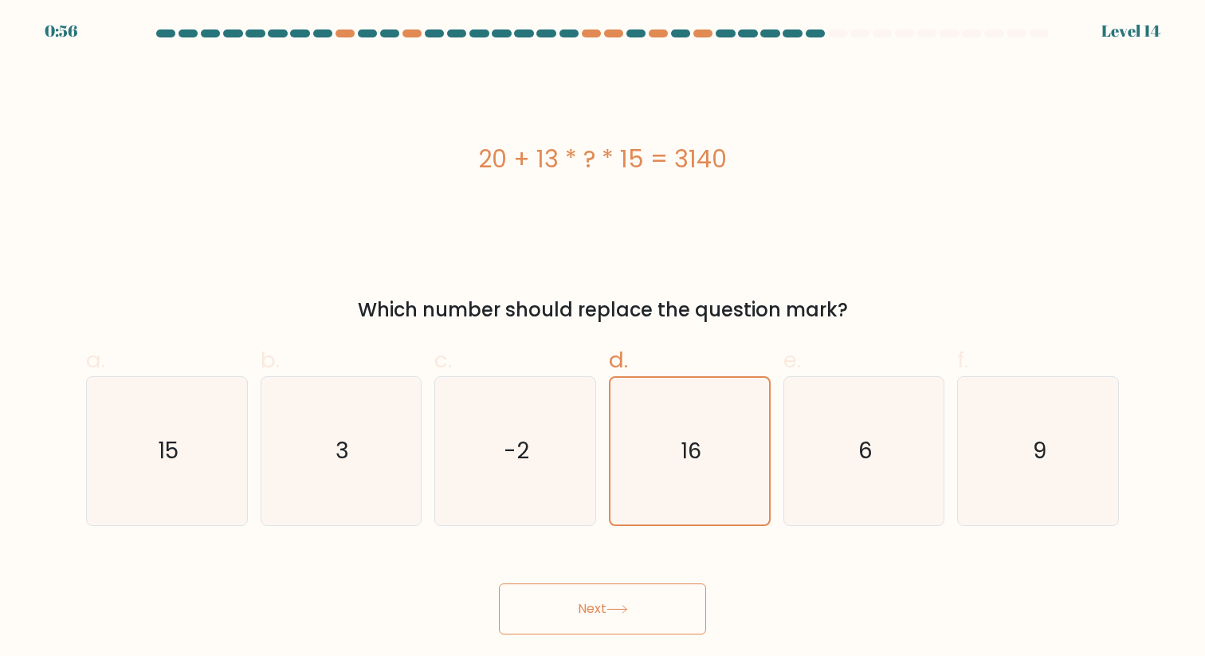
click at [615, 611] on icon at bounding box center [618, 609] width 22 height 9
click at [591, 602] on button "Next" at bounding box center [602, 608] width 207 height 51
click at [679, 472] on icon "16" at bounding box center [690, 451] width 146 height 146
click at [603, 339] on input "d. 16" at bounding box center [603, 333] width 1 height 10
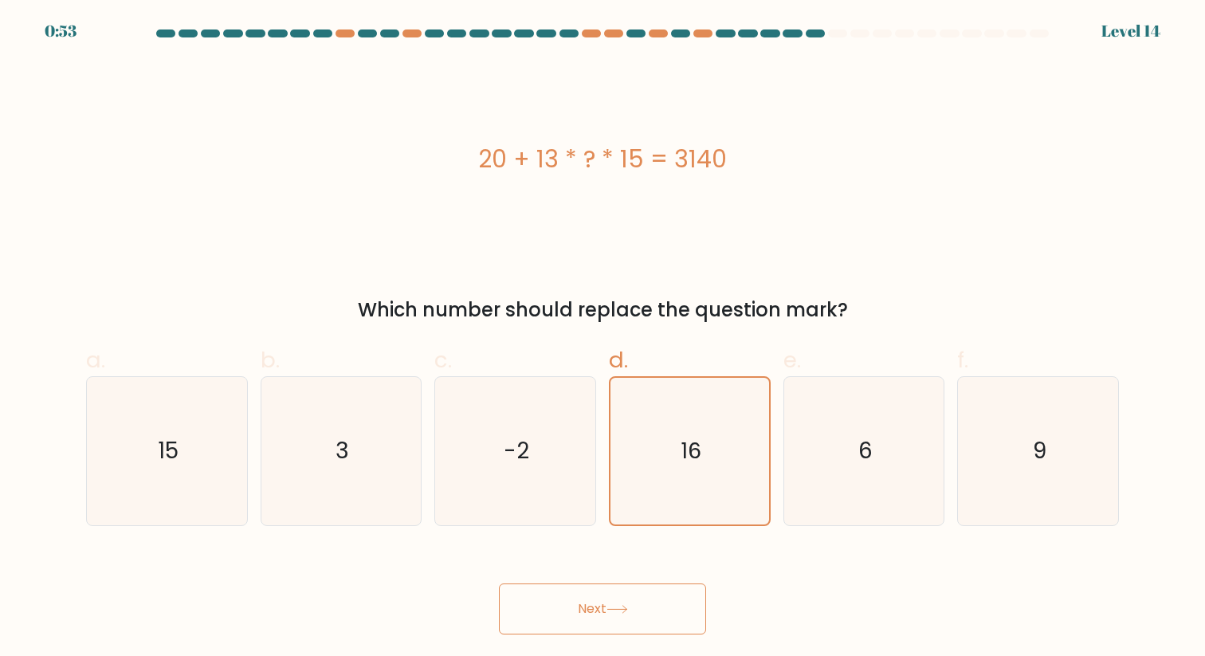
click at [609, 605] on button "Next" at bounding box center [602, 608] width 207 height 51
click at [618, 605] on icon at bounding box center [618, 609] width 22 height 9
click at [564, 483] on icon "-2" at bounding box center [515, 450] width 147 height 147
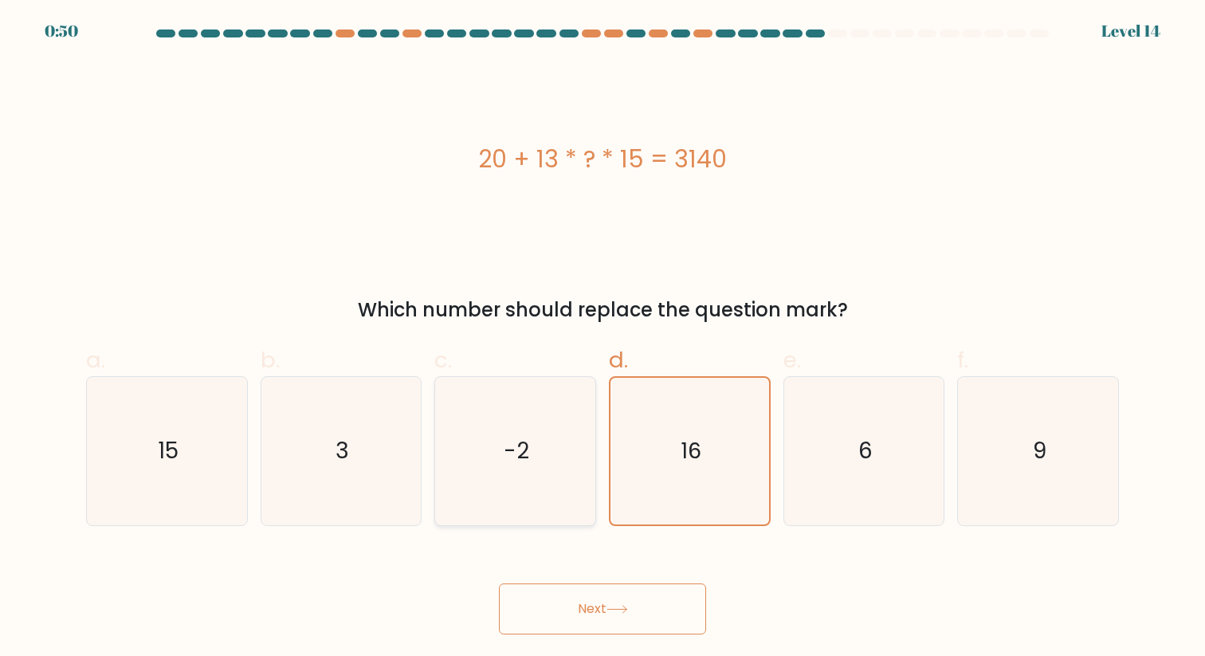
click at [603, 339] on input "c. -2" at bounding box center [603, 333] width 1 height 10
radio input "true"
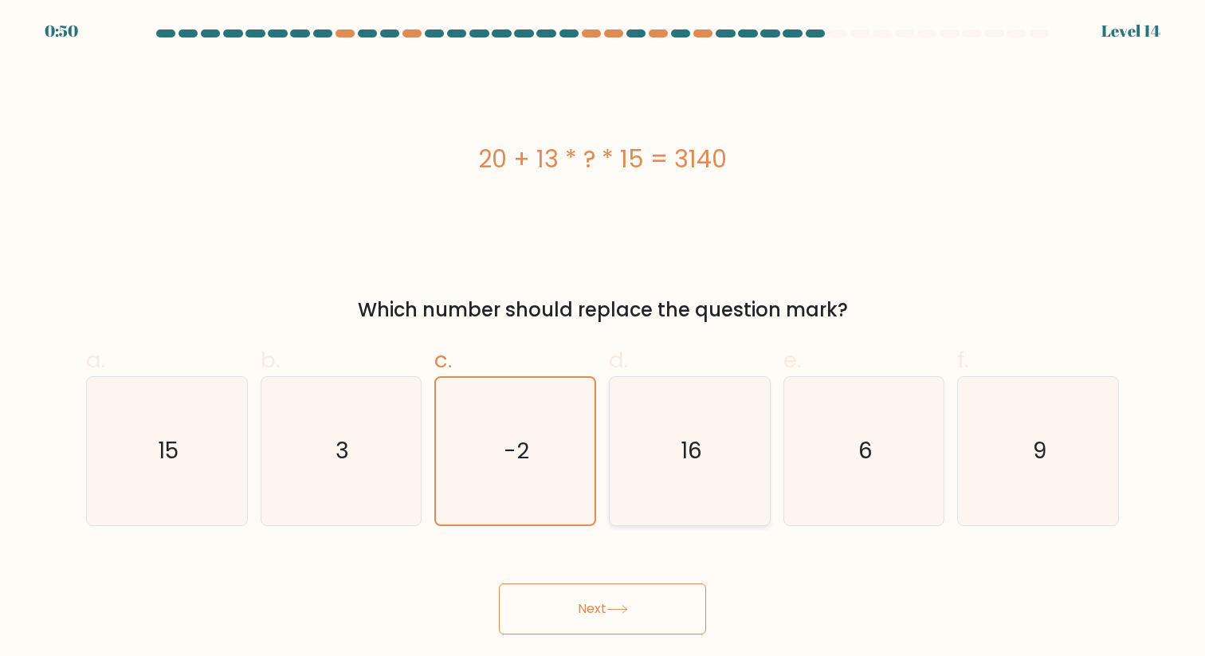
click at [644, 481] on icon "16" at bounding box center [689, 450] width 147 height 147
click at [603, 339] on input "d. 16" at bounding box center [603, 333] width 1 height 10
radio input "true"
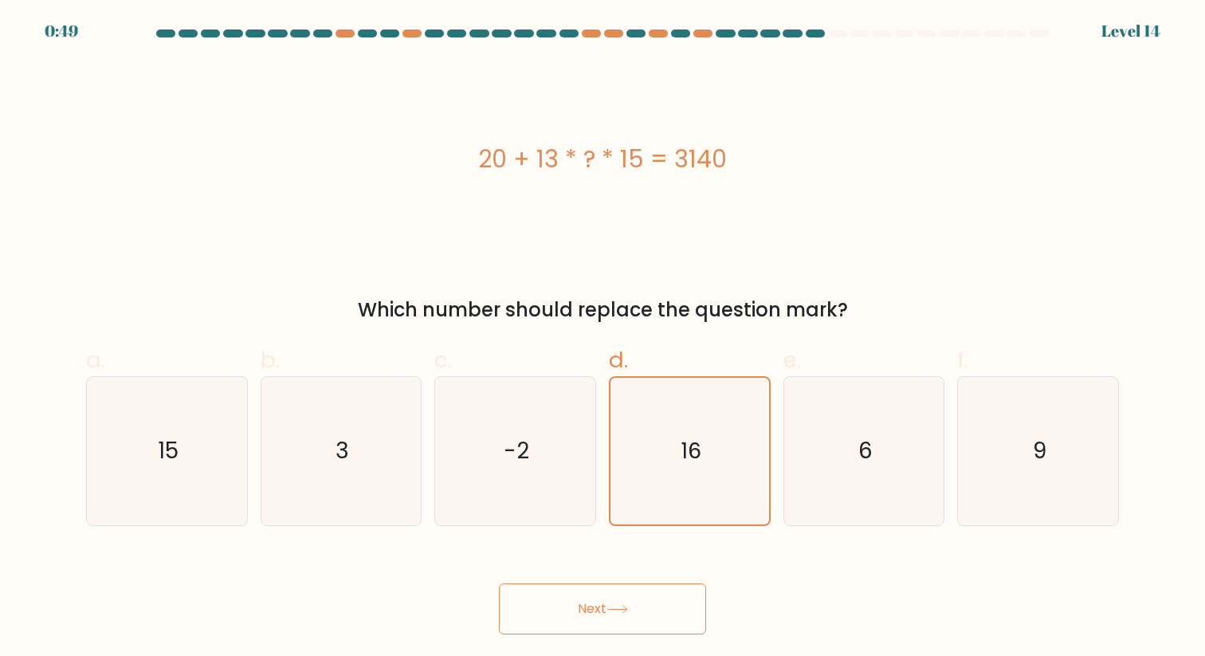
click at [674, 592] on button "Next" at bounding box center [602, 608] width 207 height 51
click at [662, 601] on button "Next" at bounding box center [602, 608] width 207 height 51
click at [596, 600] on button "Next" at bounding box center [602, 608] width 207 height 51
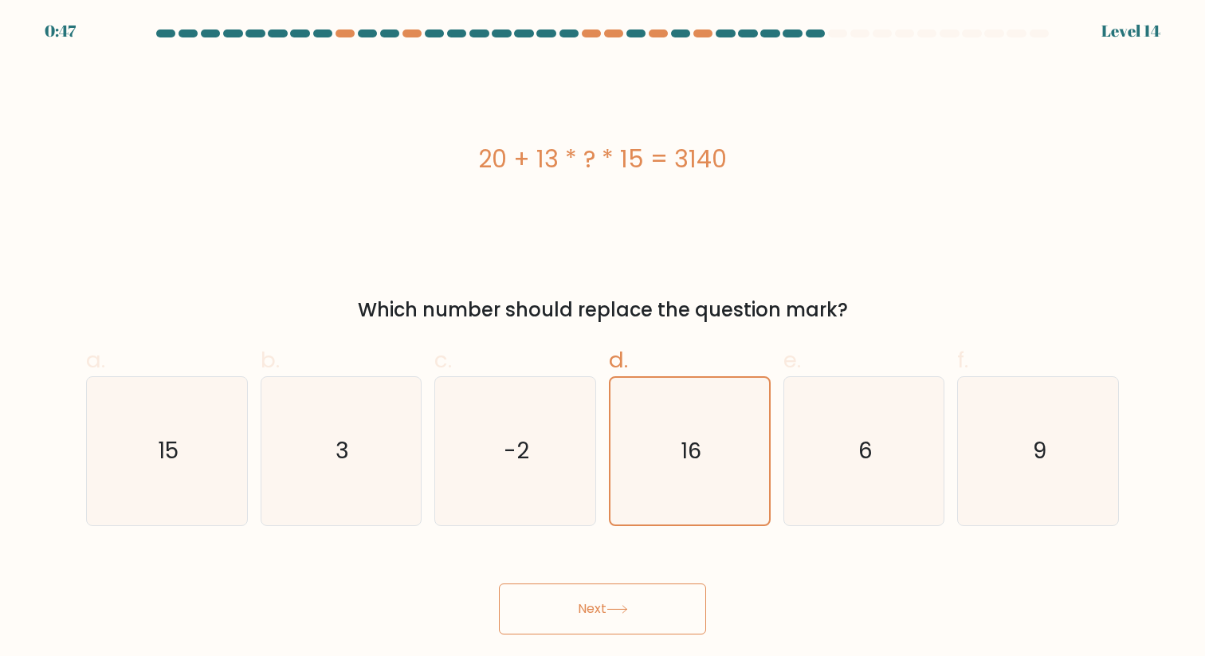
click at [602, 600] on button "Next" at bounding box center [602, 608] width 207 height 51
click at [646, 637] on body "0:45 Level 14 3" at bounding box center [602, 328] width 1205 height 656
click at [736, 198] on div "20 + 13 * ? * 15 = 3140" at bounding box center [602, 159] width 1033 height 197
click at [695, 424] on icon "16" at bounding box center [690, 451] width 146 height 146
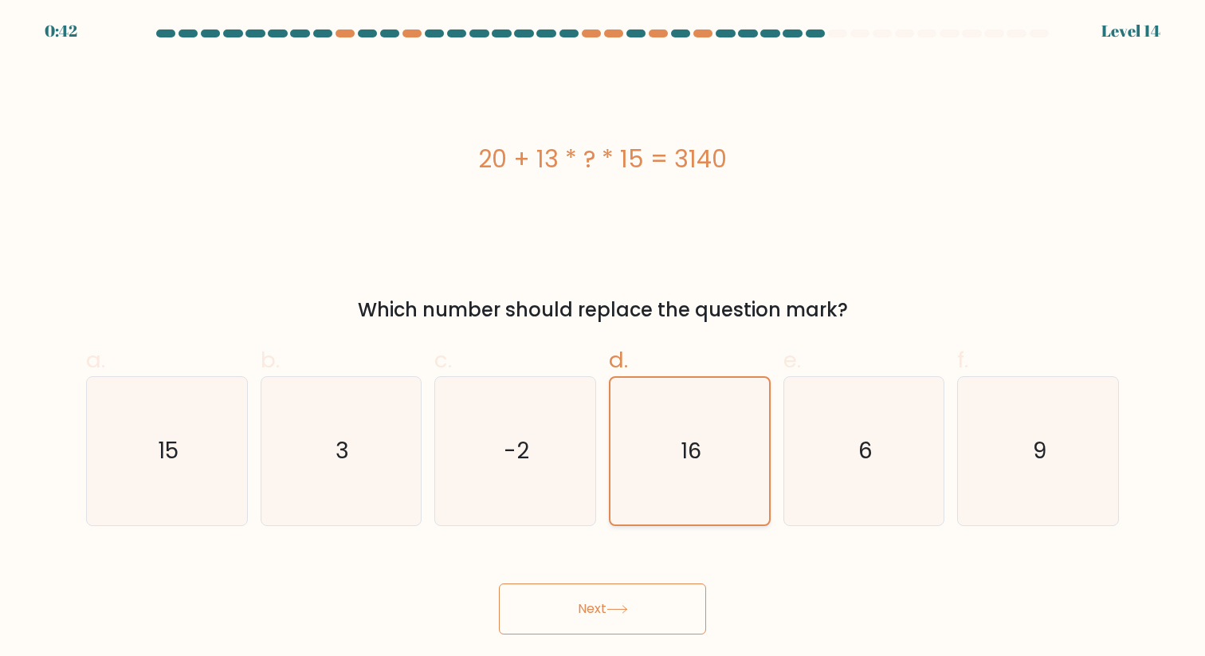
click at [603, 339] on input "d. 16" at bounding box center [603, 333] width 1 height 10
click at [658, 599] on button "Next" at bounding box center [602, 608] width 207 height 51
click at [579, 194] on div "20 + 13 * ? * 15 = 3140" at bounding box center [602, 159] width 1033 height 197
click at [610, 617] on button "Next" at bounding box center [602, 608] width 207 height 51
click at [795, 348] on span "e." at bounding box center [792, 359] width 18 height 31
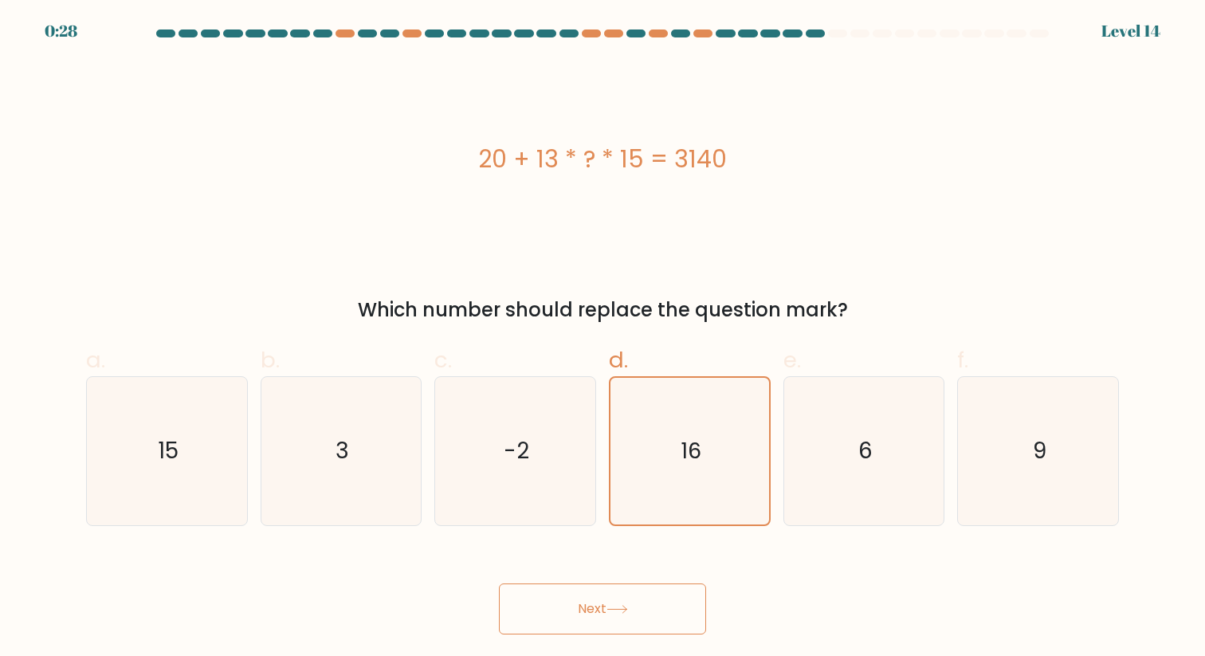
click at [603, 339] on input "e. 6" at bounding box center [603, 333] width 1 height 10
radio input "true"
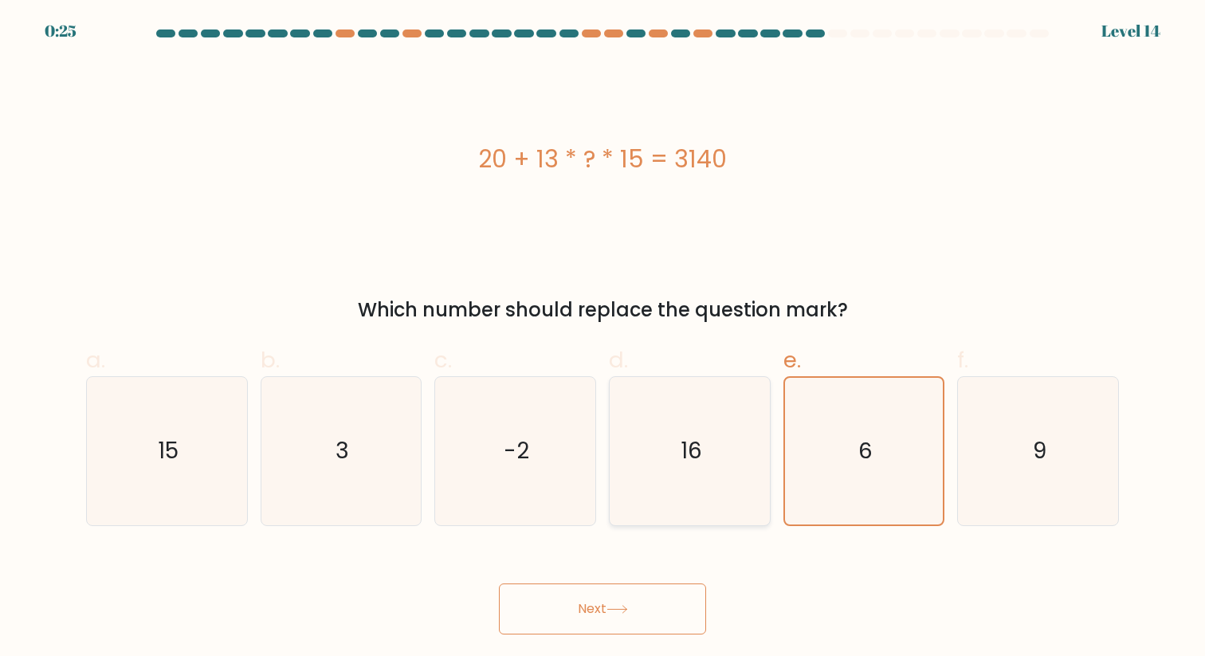
click at [670, 505] on icon "16" at bounding box center [689, 450] width 147 height 147
click at [603, 339] on input "d. 16" at bounding box center [603, 333] width 1 height 10
radio input "true"
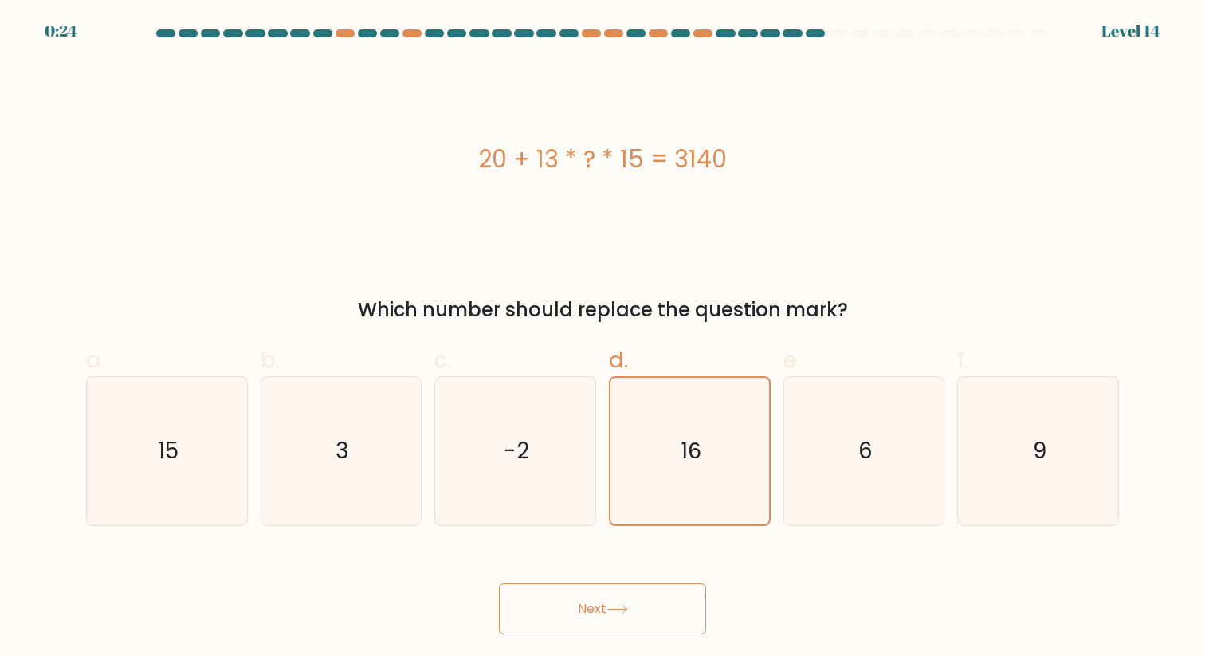
click at [648, 616] on button "Next" at bounding box center [602, 608] width 207 height 51
drag, startPoint x: 648, startPoint y: 606, endPoint x: 657, endPoint y: 606, distance: 8.8
click at [648, 606] on button "Next" at bounding box center [602, 608] width 207 height 51
click at [657, 606] on button "Next" at bounding box center [602, 608] width 207 height 51
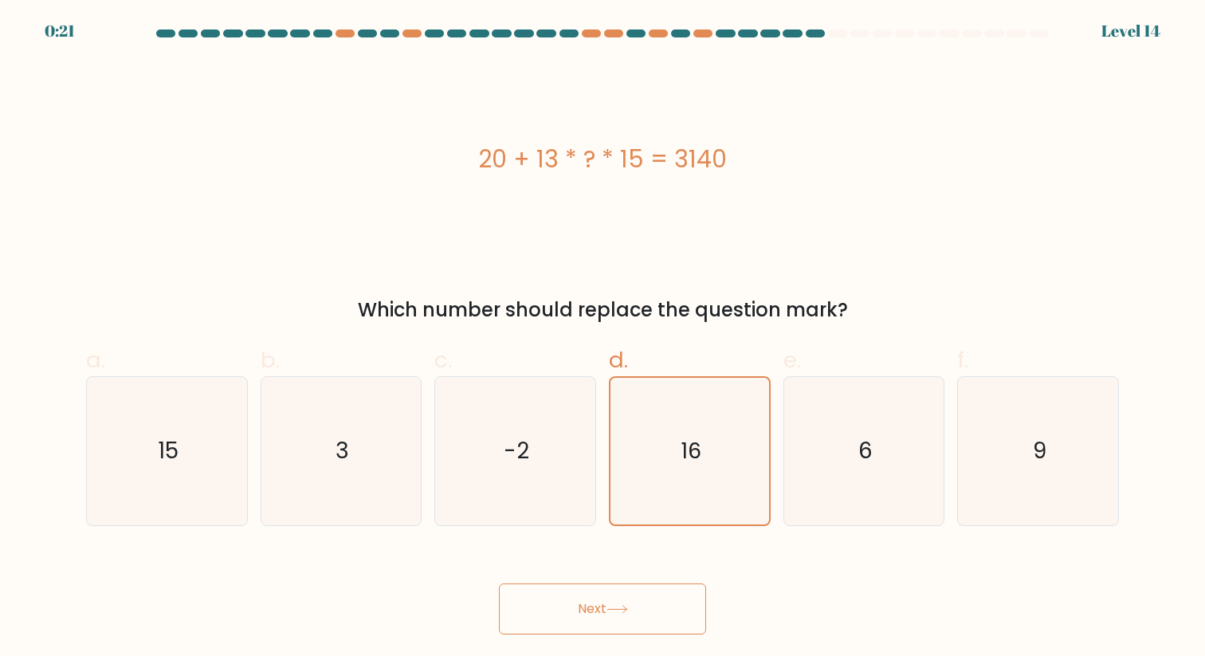
click at [657, 606] on button "Next" at bounding box center [602, 608] width 207 height 51
click at [580, 613] on button "Next" at bounding box center [602, 608] width 207 height 51
click at [670, 450] on icon "16" at bounding box center [689, 450] width 147 height 147
click at [603, 339] on input "d. 16" at bounding box center [603, 333] width 1 height 10
radio input "true"
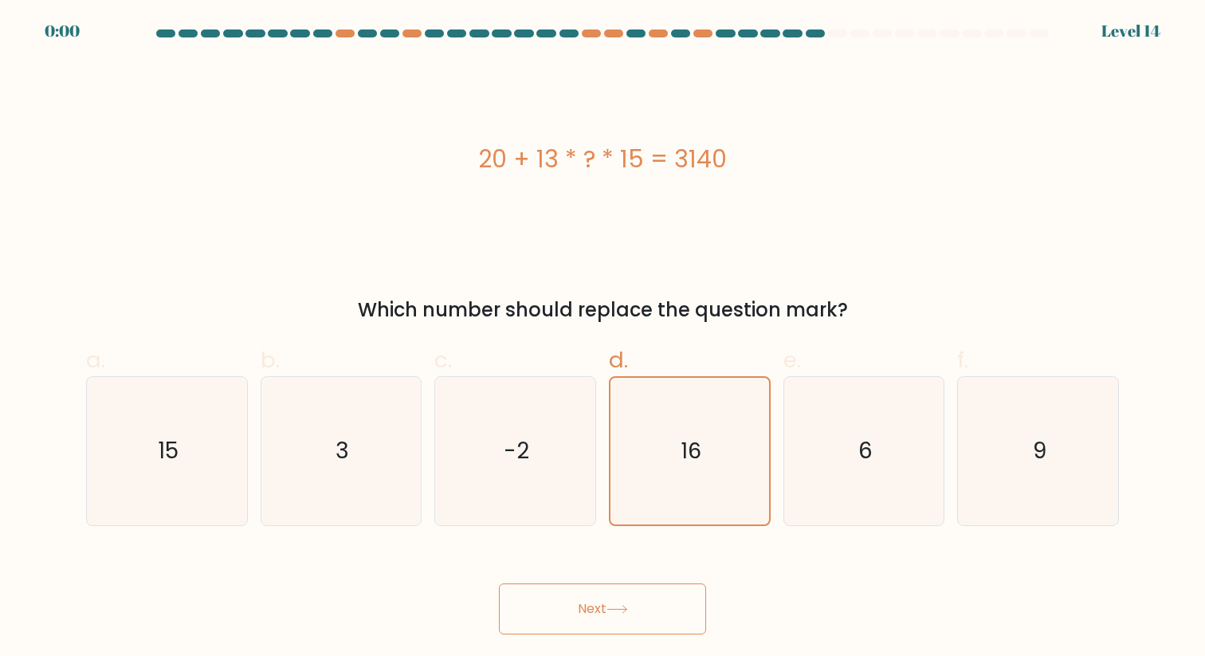
click at [658, 603] on button "Next" at bounding box center [602, 608] width 207 height 51
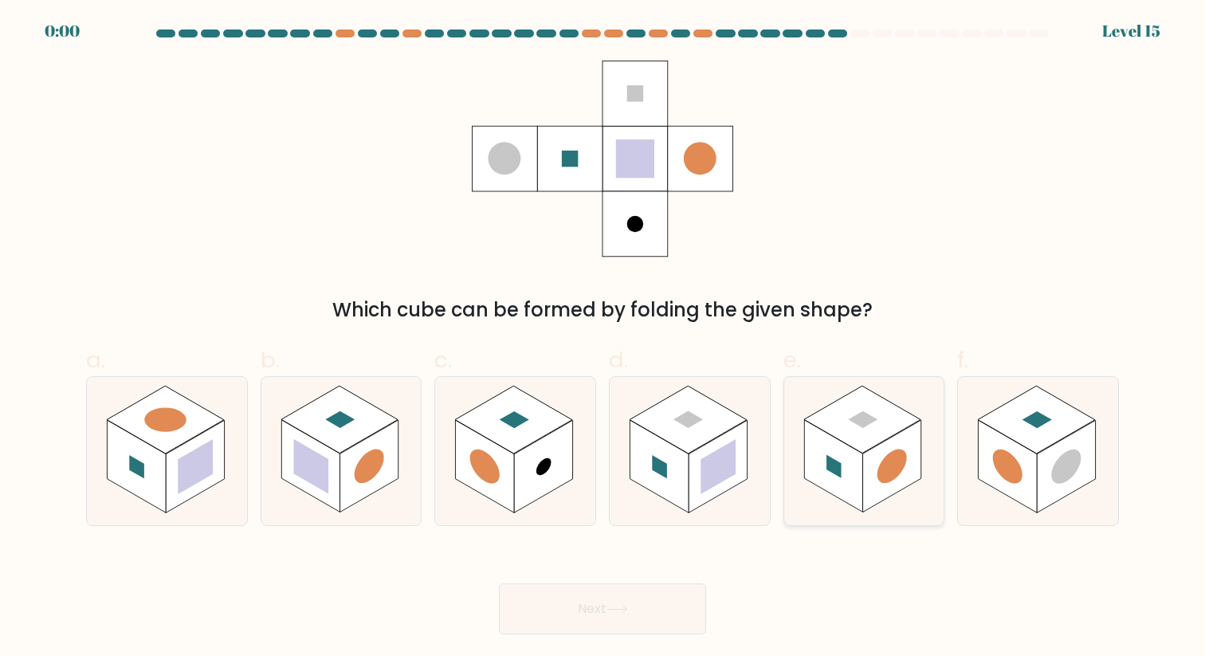
click at [811, 467] on rect at bounding box center [833, 466] width 58 height 92
click at [603, 339] on input "e." at bounding box center [603, 333] width 1 height 10
radio input "true"
click at [609, 619] on button "Next" at bounding box center [602, 608] width 207 height 51
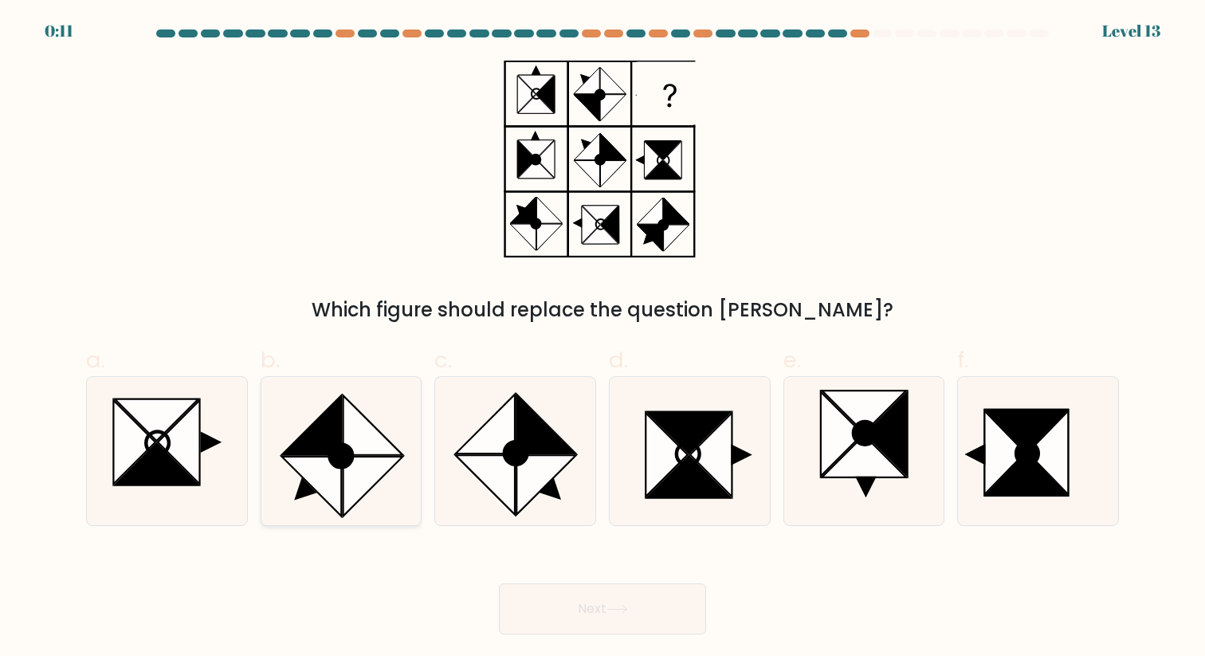
click at [358, 454] on icon at bounding box center [373, 424] width 59 height 59
click at [603, 339] on input "b." at bounding box center [603, 333] width 1 height 10
radio input "true"
click at [603, 612] on button "Next" at bounding box center [602, 608] width 207 height 51
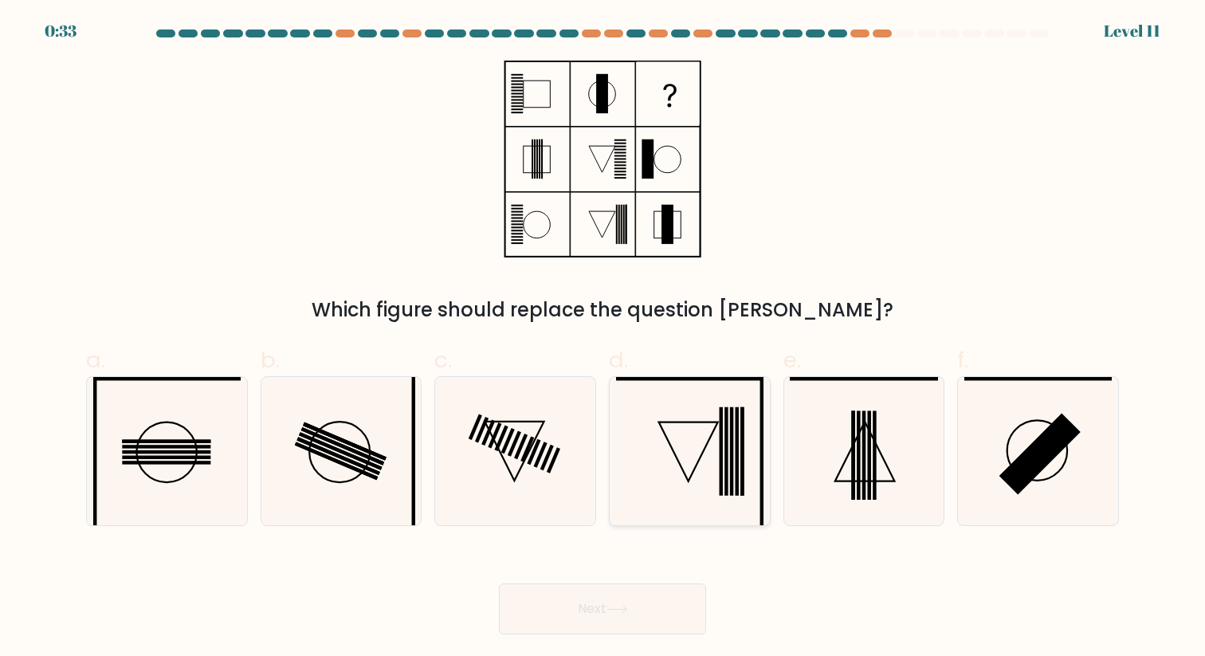
click at [707, 437] on icon at bounding box center [689, 450] width 147 height 147
click at [603, 339] on input "d." at bounding box center [603, 333] width 1 height 10
radio input "true"
click at [654, 611] on button "Next" at bounding box center [602, 608] width 207 height 51
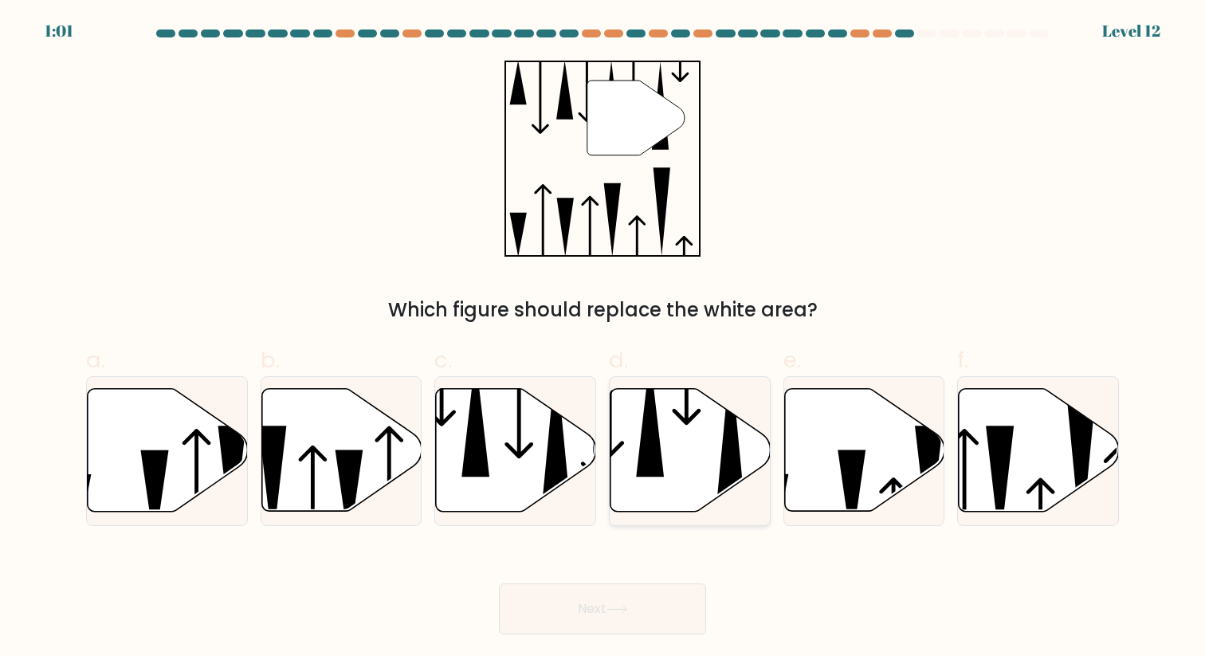
click at [673, 432] on icon at bounding box center [691, 450] width 160 height 123
click at [603, 339] on input "d." at bounding box center [603, 333] width 1 height 10
radio input "true"
click at [623, 608] on icon at bounding box center [618, 609] width 22 height 9
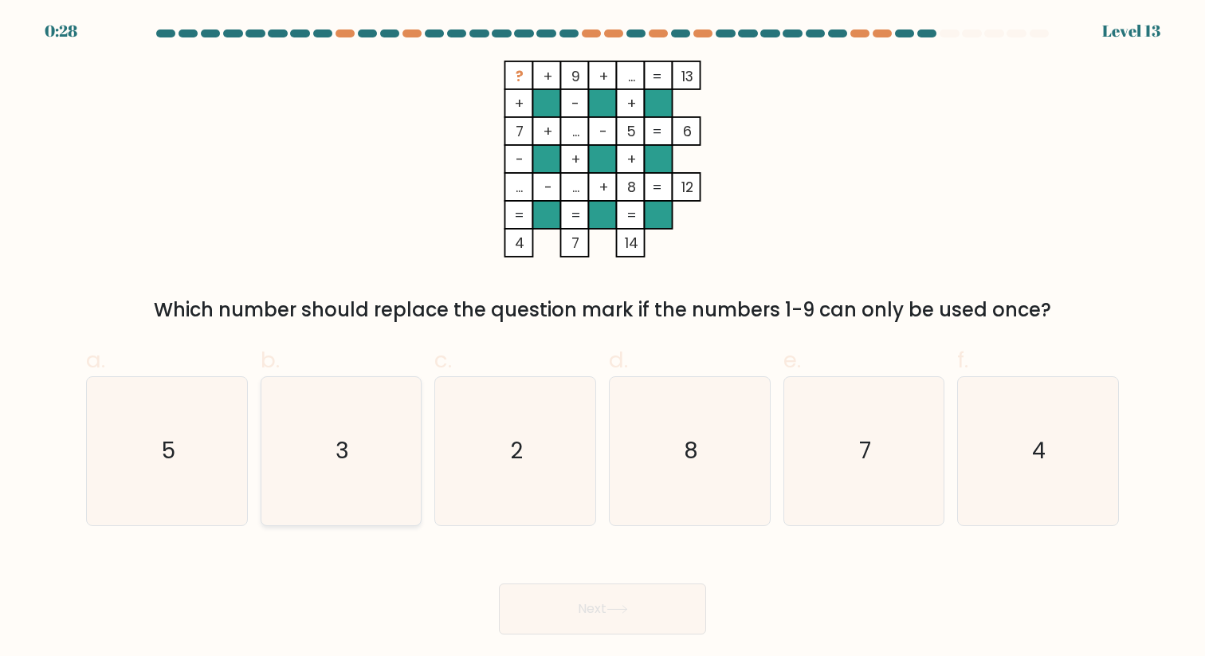
click at [352, 459] on icon "3" at bounding box center [340, 450] width 147 height 147
click at [603, 339] on input "b. 3" at bounding box center [603, 333] width 1 height 10
radio input "true"
click at [615, 617] on button "Next" at bounding box center [602, 608] width 207 height 51
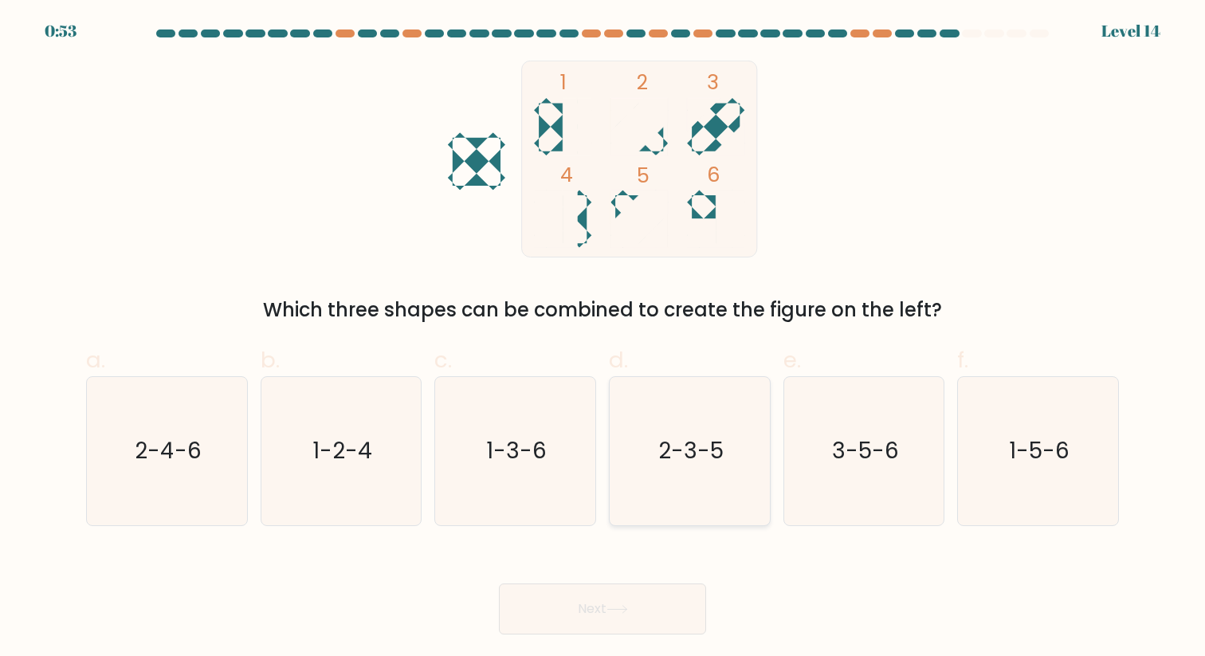
click at [677, 472] on icon "2-3-5" at bounding box center [689, 450] width 147 height 147
click at [603, 339] on input "d. 2-3-5" at bounding box center [603, 333] width 1 height 10
radio input "true"
click at [646, 611] on button "Next" at bounding box center [602, 608] width 207 height 51
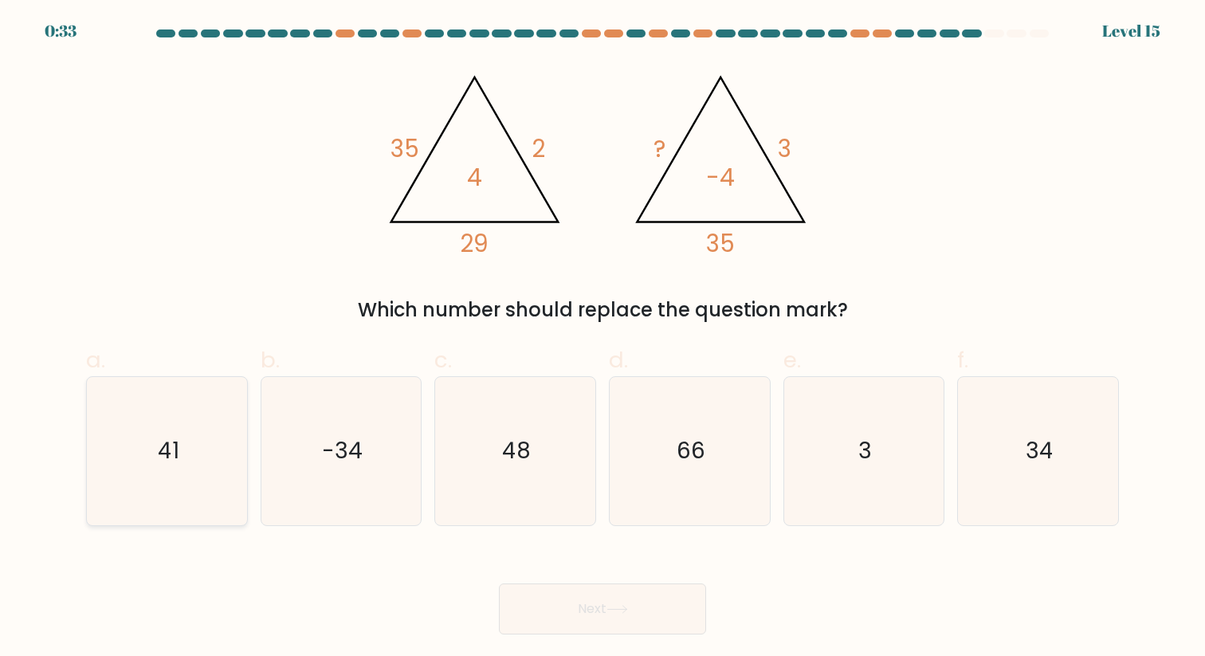
click at [195, 473] on icon "41" at bounding box center [166, 450] width 147 height 147
click at [603, 339] on input "a. 41" at bounding box center [603, 333] width 1 height 10
radio input "true"
click at [590, 625] on button "Next" at bounding box center [602, 608] width 207 height 51
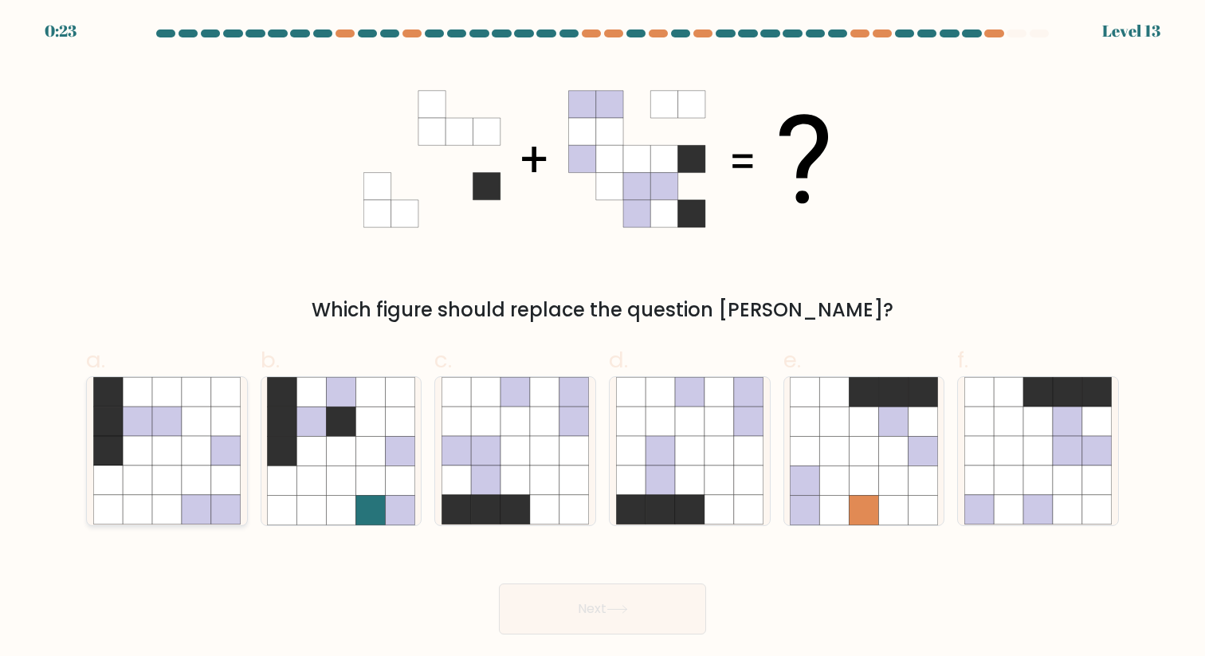
click at [171, 472] on icon at bounding box center [166, 479] width 29 height 29
click at [603, 339] on input "a." at bounding box center [603, 333] width 1 height 10
radio input "true"
click at [561, 598] on button "Next" at bounding box center [602, 608] width 207 height 51
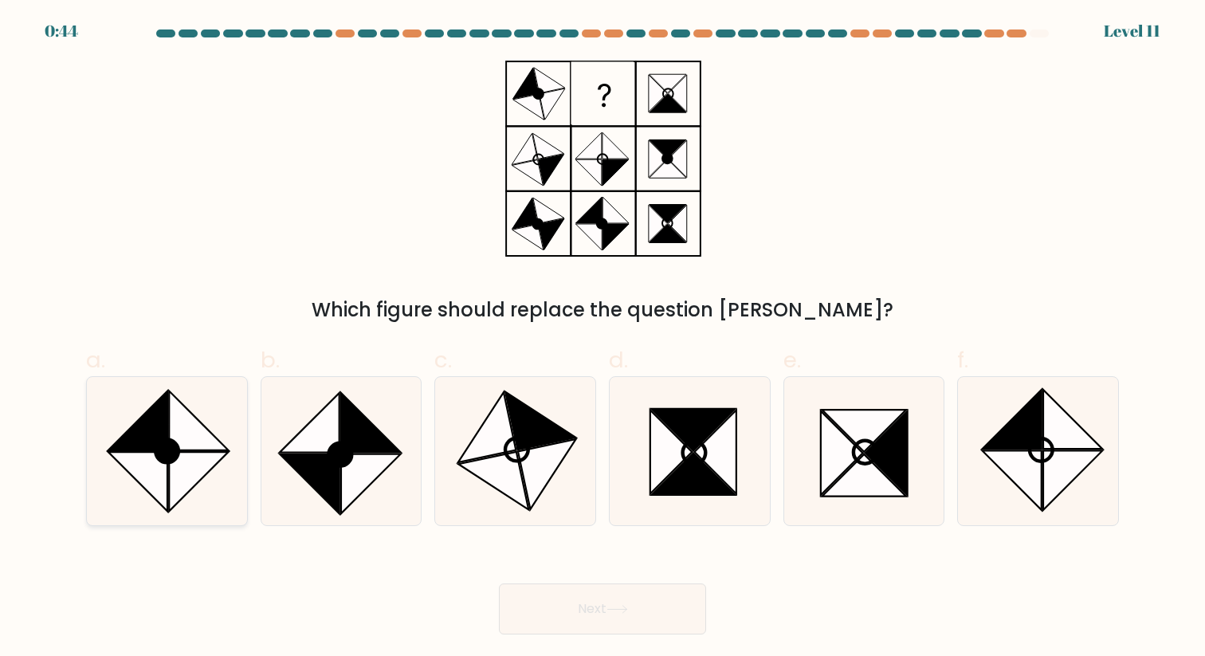
click at [156, 426] on icon at bounding box center [137, 420] width 59 height 59
click at [603, 339] on input "a." at bounding box center [603, 333] width 1 height 10
radio input "true"
click at [613, 619] on button "Next" at bounding box center [602, 608] width 207 height 51
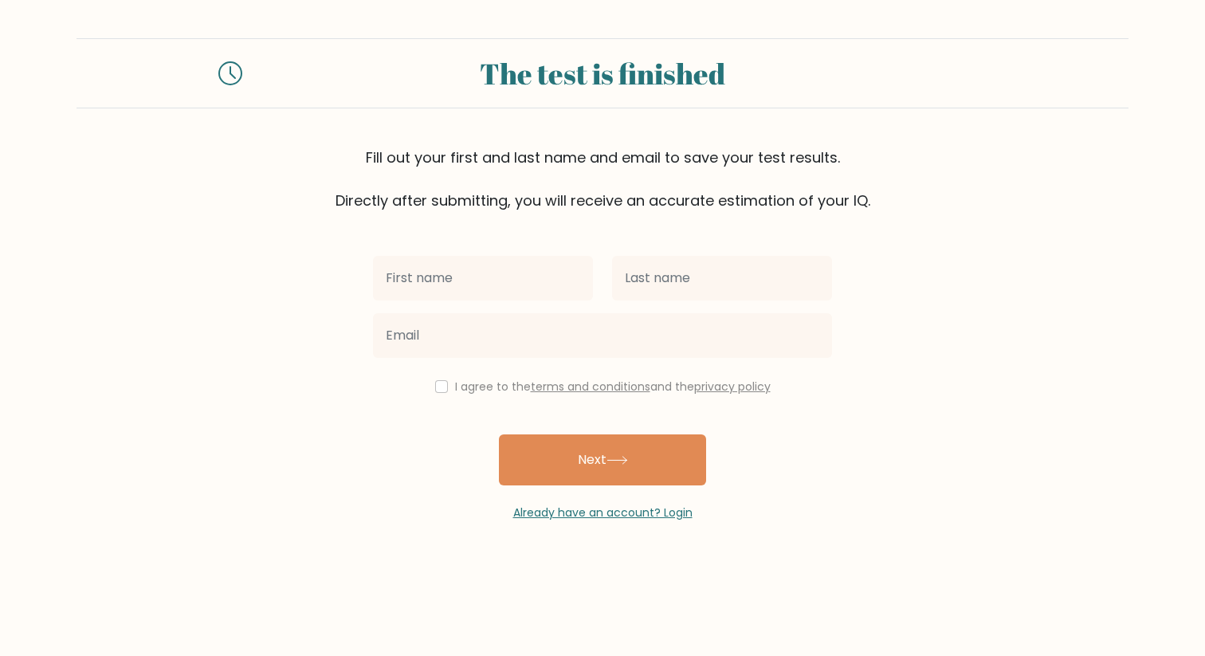
type input "L"
type input "[PERSON_NAME]"
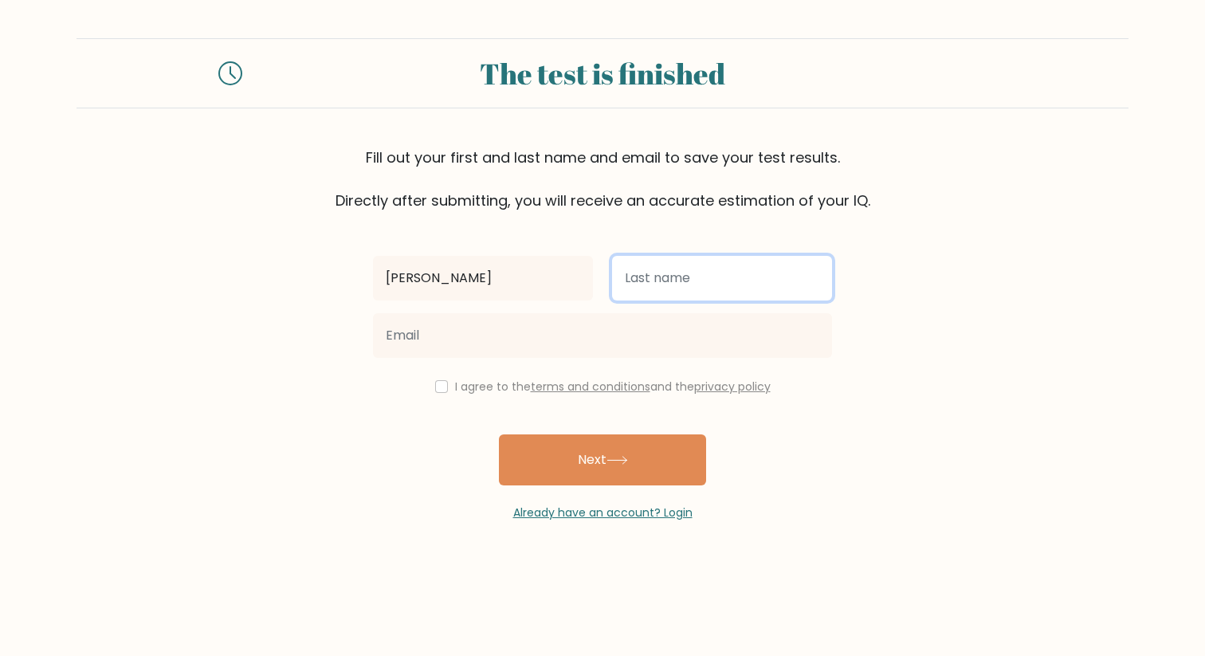
click at [666, 285] on input "text" at bounding box center [722, 278] width 220 height 45
type input "[PERSON_NAME]"
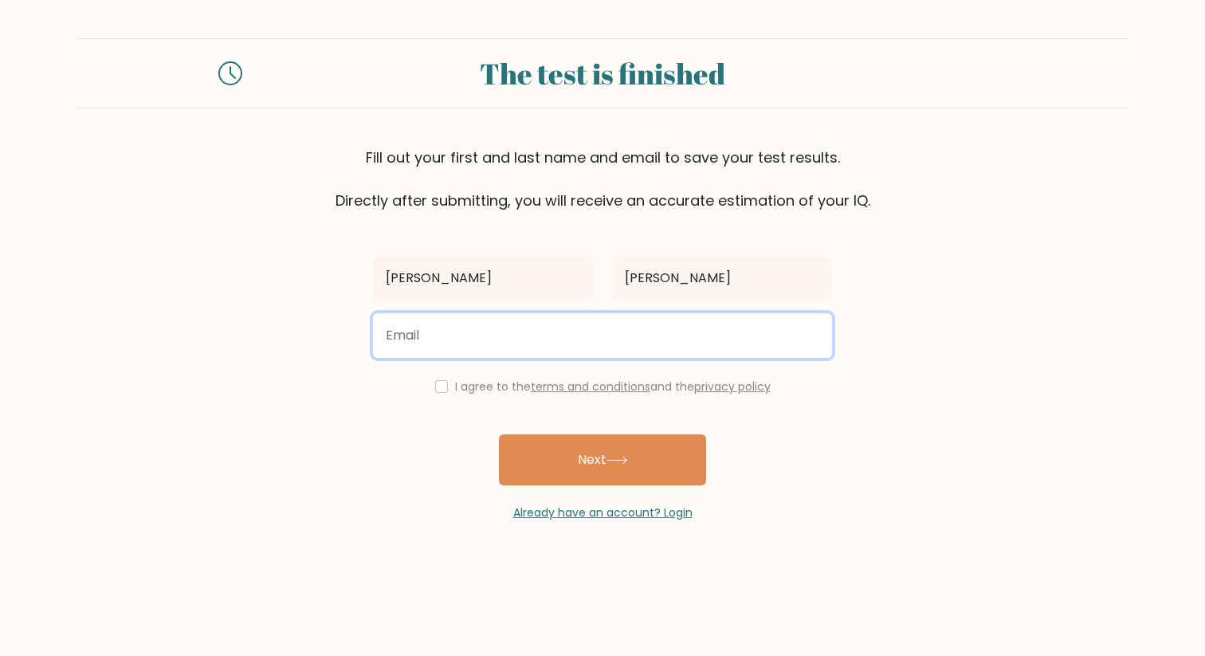
click at [524, 336] on input "email" at bounding box center [602, 335] width 459 height 45
type input "[PERSON_NAME][EMAIL_ADDRESS][PERSON_NAME][DOMAIN_NAME]"
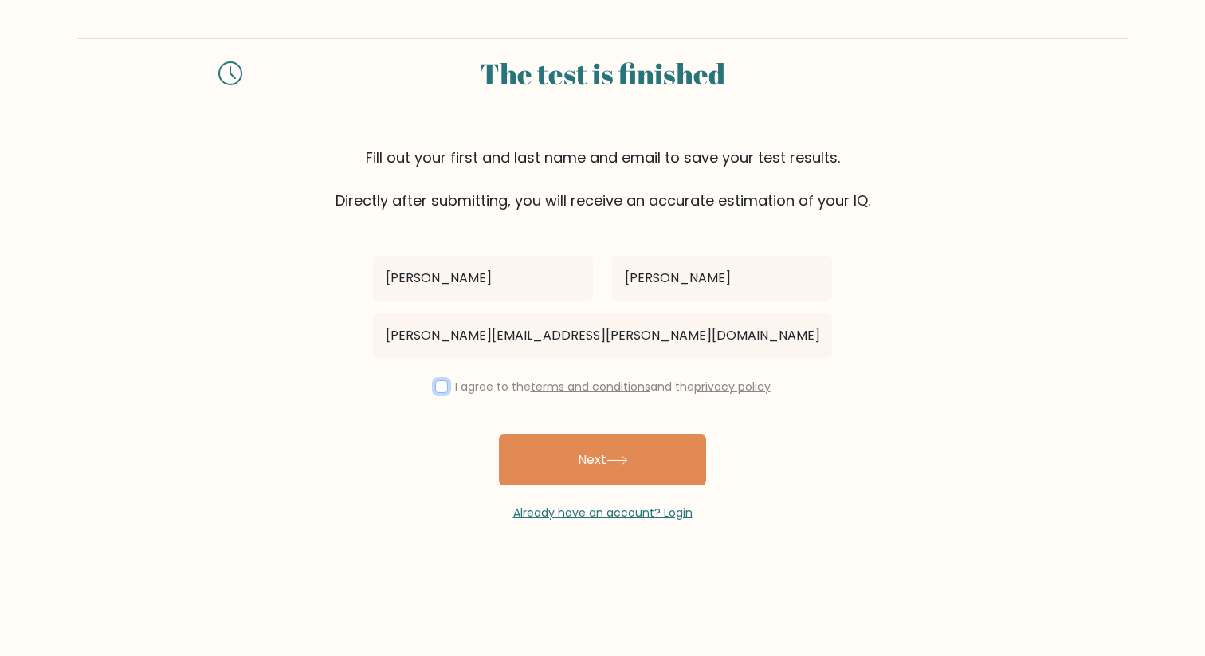
click at [439, 389] on input "checkbox" at bounding box center [441, 386] width 13 height 13
checkbox input "true"
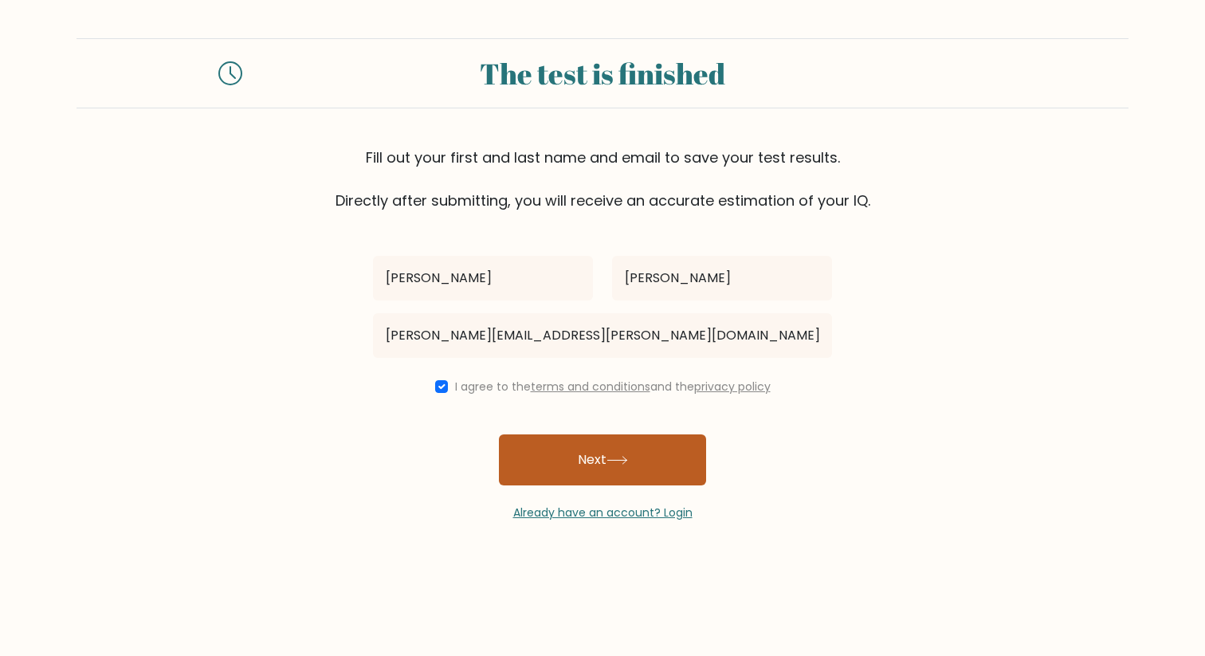
click at [557, 473] on button "Next" at bounding box center [602, 459] width 207 height 51
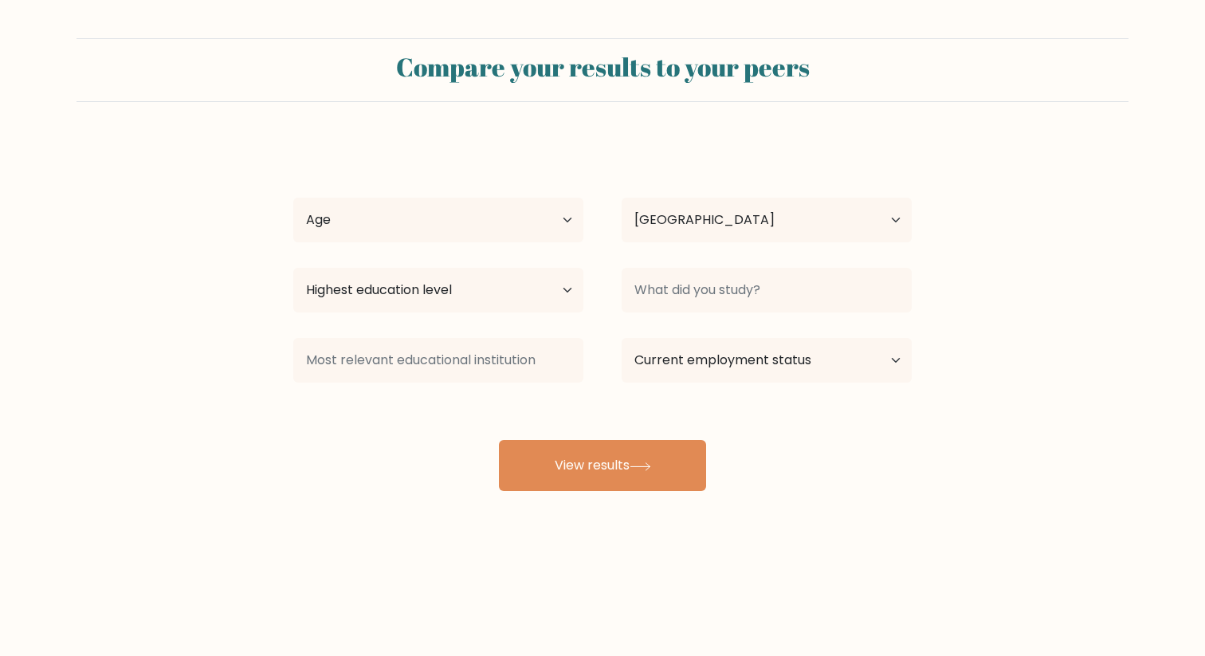
select select "FR"
click at [496, 196] on div "Age Under [DEMOGRAPHIC_DATA] [DEMOGRAPHIC_DATA] [DEMOGRAPHIC_DATA] [DEMOGRAPHIC…" at bounding box center [438, 219] width 328 height 57
click at [469, 214] on select "Age Under [DEMOGRAPHIC_DATA] [DEMOGRAPHIC_DATA] [DEMOGRAPHIC_DATA] [DEMOGRAPHIC…" at bounding box center [438, 220] width 290 height 45
select select "25_34"
click at [293, 198] on select "Age Under [DEMOGRAPHIC_DATA] [DEMOGRAPHIC_DATA] [DEMOGRAPHIC_DATA] [DEMOGRAPHIC…" at bounding box center [438, 220] width 290 height 45
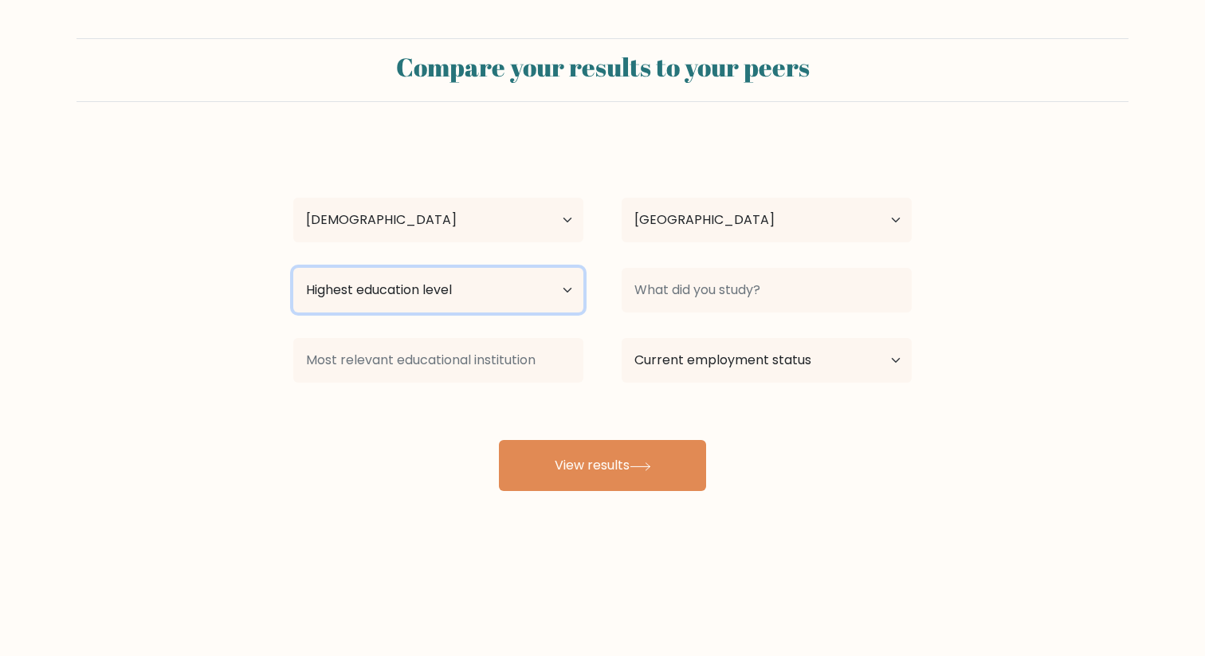
click at [419, 300] on select "Highest education level No schooling Primary Lower Secondary Upper Secondary Oc…" at bounding box center [438, 290] width 290 height 45
select select "masters_degree"
click at [293, 268] on select "Highest education level No schooling Primary Lower Secondary Upper Secondary Oc…" at bounding box center [438, 290] width 290 height 45
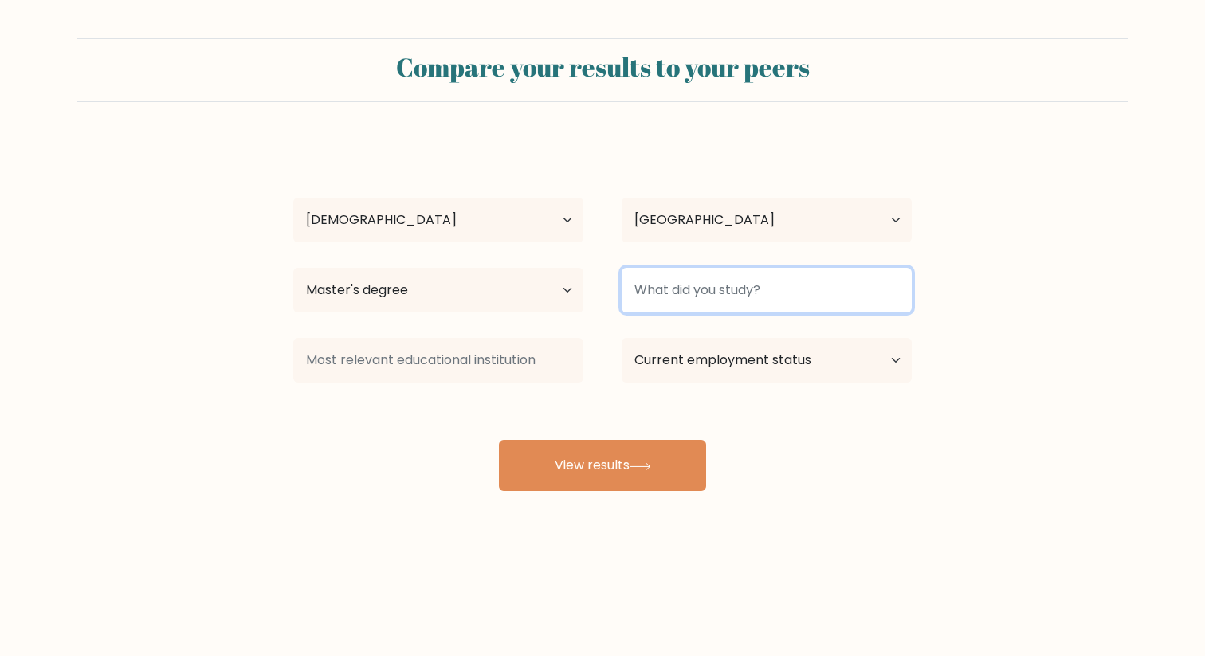
click at [702, 286] on input at bounding box center [767, 290] width 290 height 45
click at [499, 440] on button "View results" at bounding box center [602, 465] width 207 height 51
click at [727, 301] on input "Economimcs" at bounding box center [767, 290] width 290 height 45
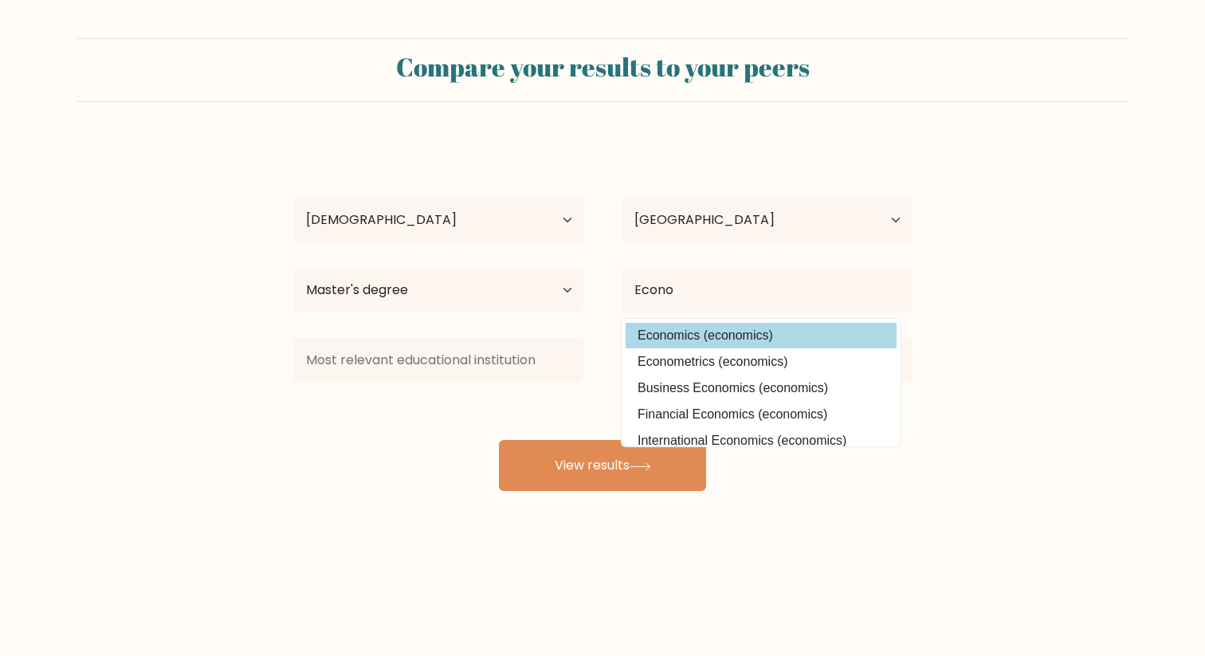
click at [702, 340] on option "Economics (economics)" at bounding box center [761, 336] width 271 height 26
type input "Economics"
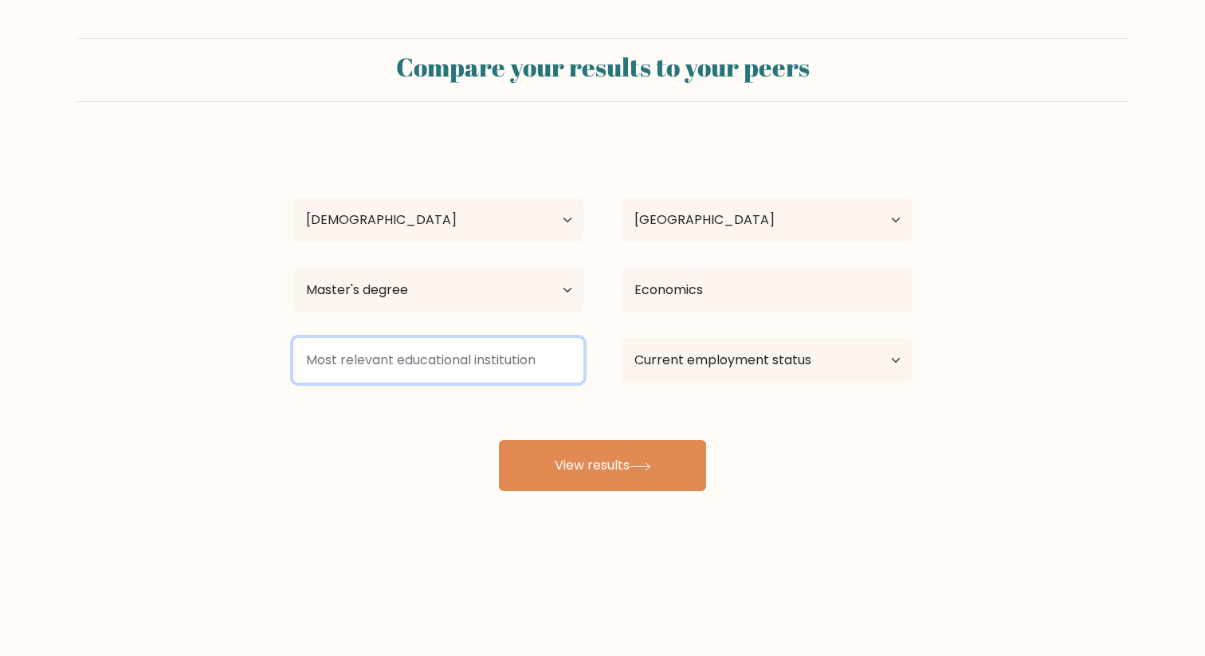
click at [518, 371] on input at bounding box center [438, 360] width 290 height 45
type input "H"
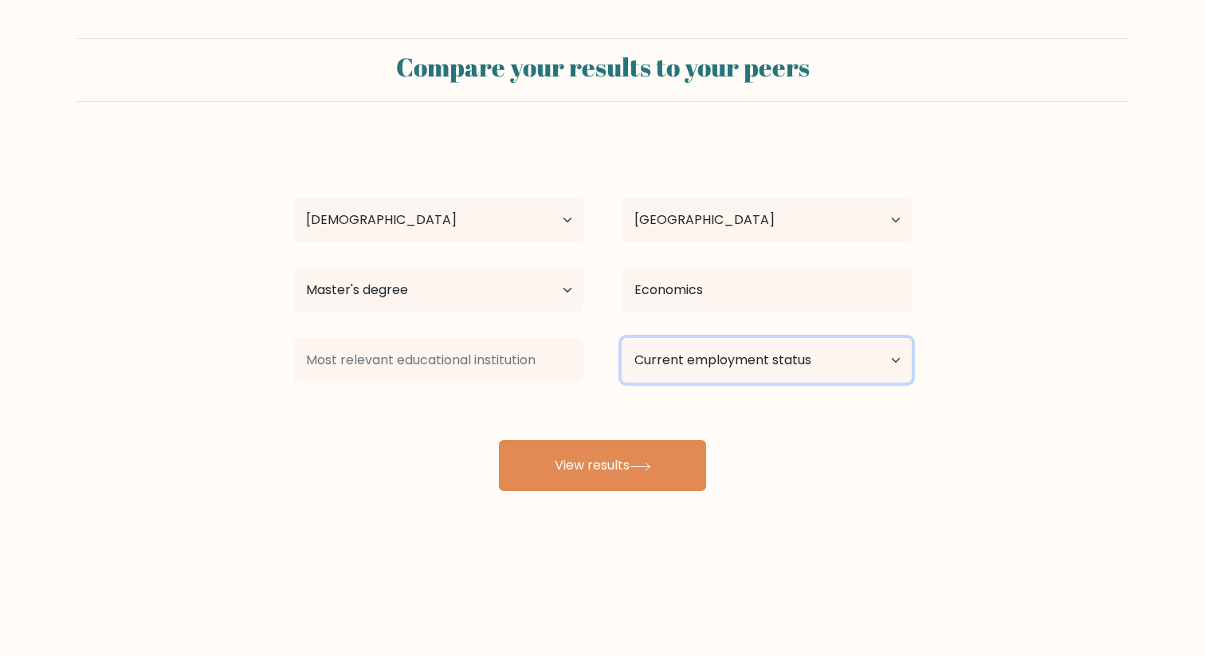
click at [787, 366] on select "Current employment status Employed Student Retired Other / prefer not to answer" at bounding box center [767, 360] width 290 height 45
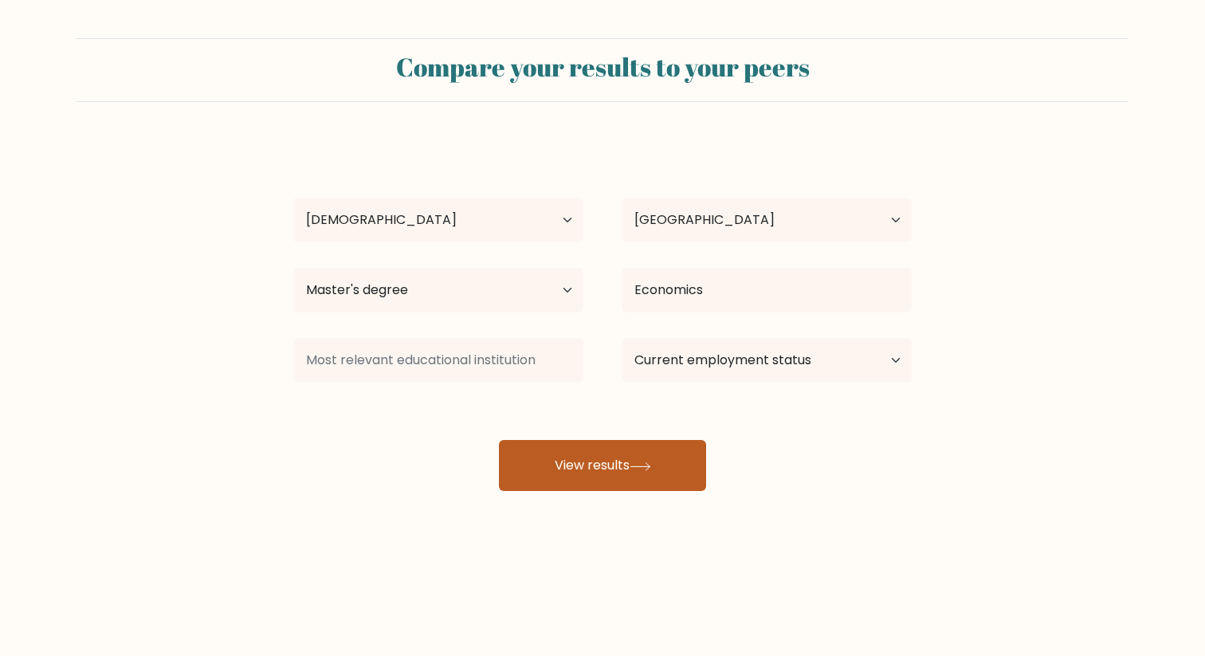
click at [545, 472] on button "View results" at bounding box center [602, 465] width 207 height 51
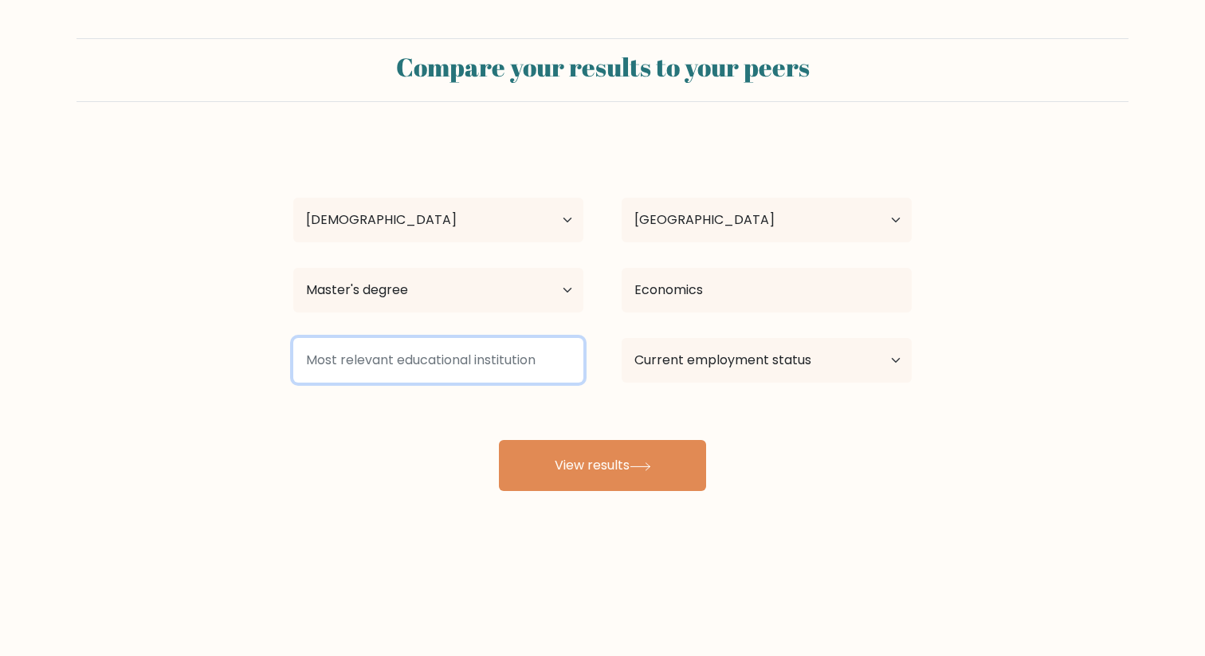
click at [444, 360] on input at bounding box center [438, 360] width 290 height 45
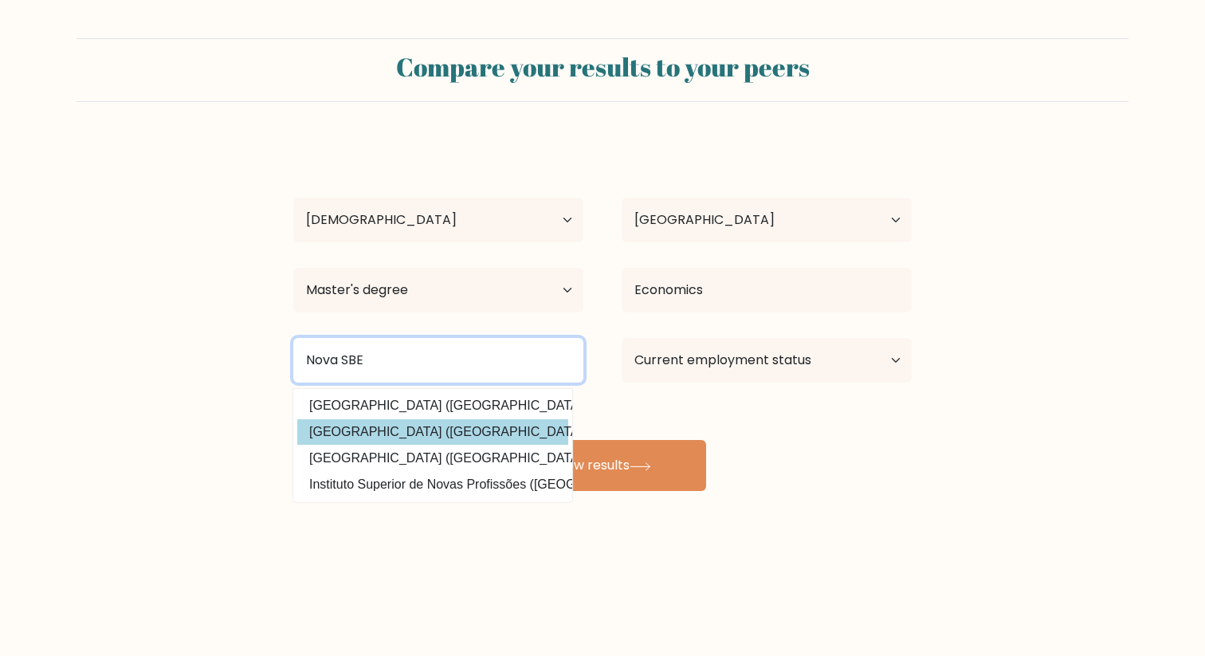
type input "Nova SBE"
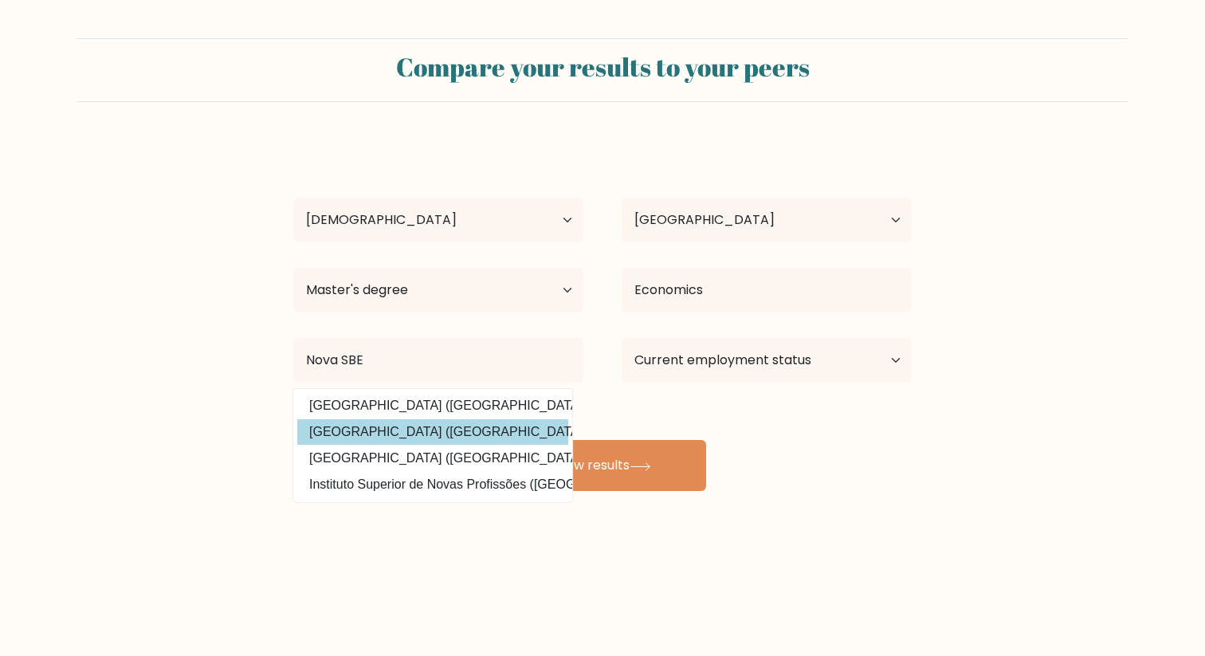
click at [462, 425] on div "Olga Lou Age Under 18 years old 18-24 years old 25-34 years old 35-44 years old…" at bounding box center [603, 315] width 638 height 351
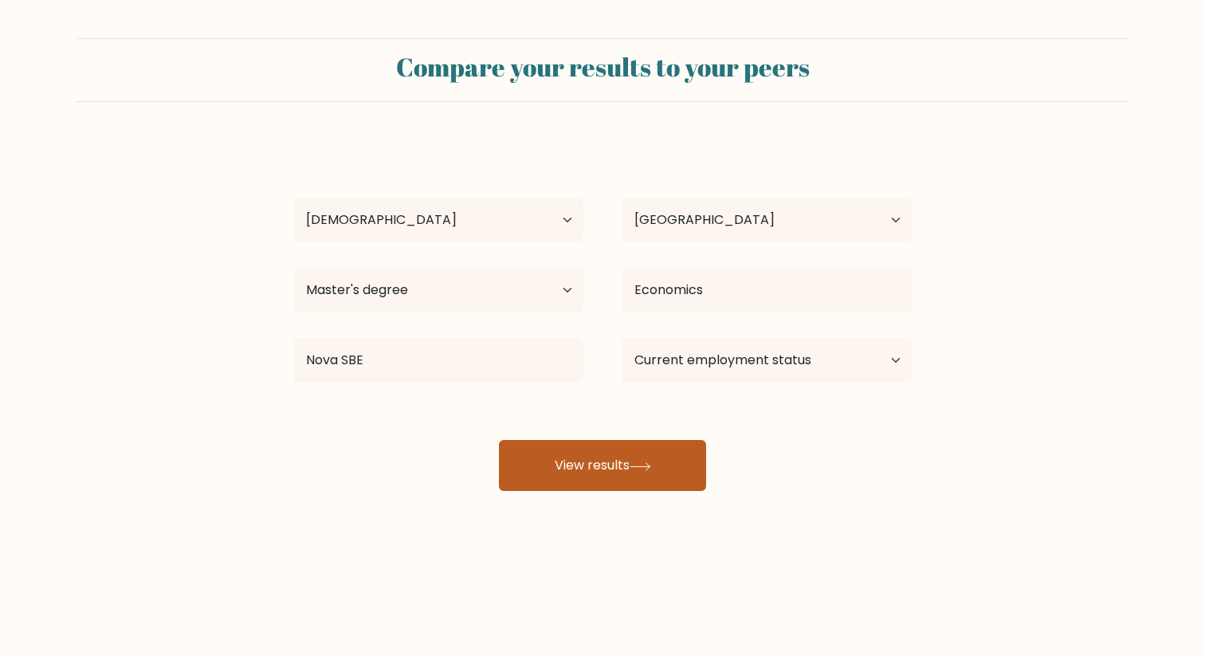
click at [588, 464] on button "View results" at bounding box center [602, 465] width 207 height 51
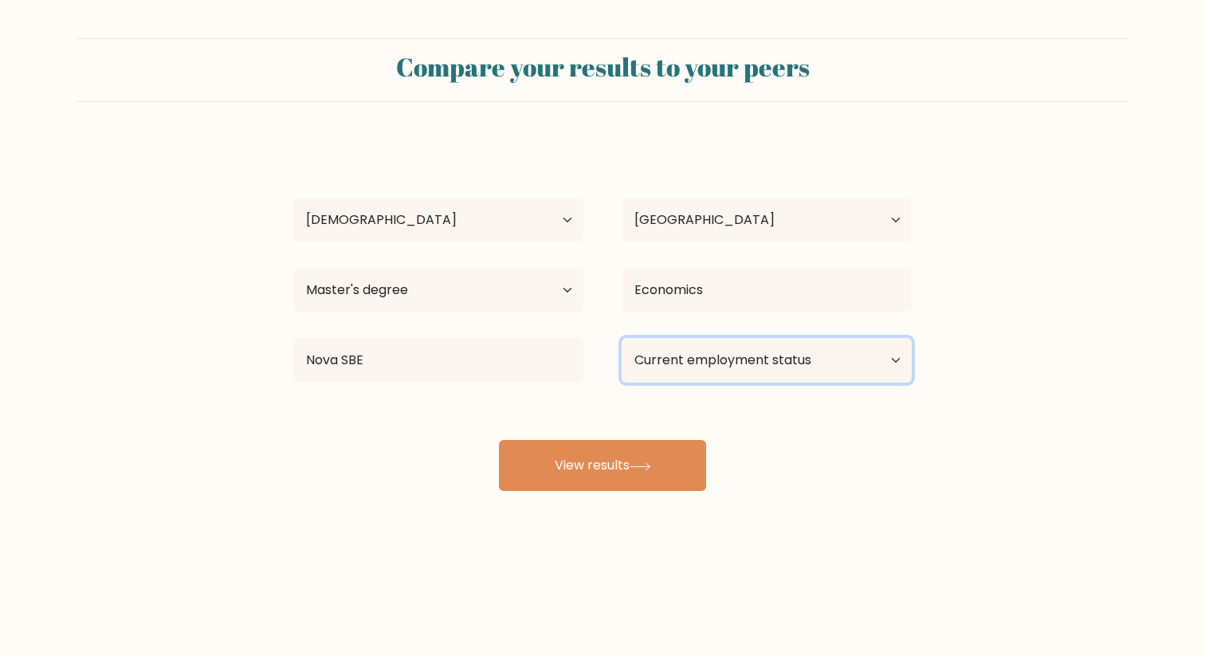
click at [732, 359] on select "Current employment status Employed Student Retired Other / prefer not to answer" at bounding box center [767, 360] width 290 height 45
select select "student"
click at [622, 338] on select "Current employment status Employed Student Retired Other / prefer not to answer" at bounding box center [767, 360] width 290 height 45
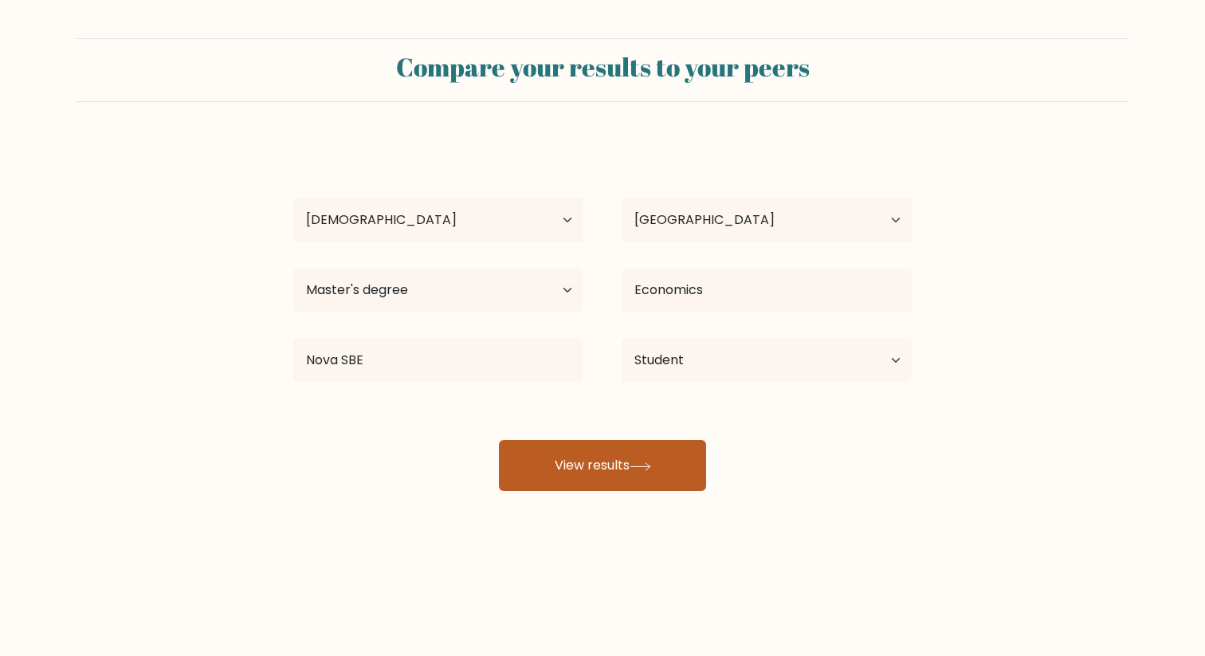
click at [633, 472] on button "View results" at bounding box center [602, 465] width 207 height 51
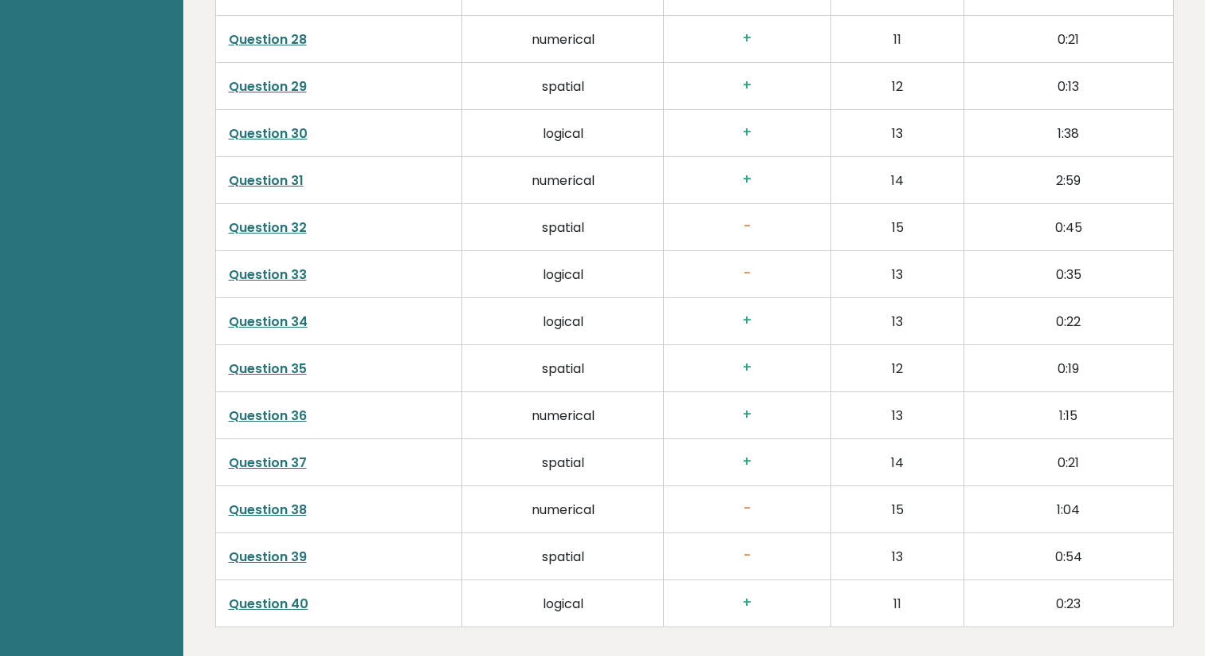
scroll to position [4027, 0]
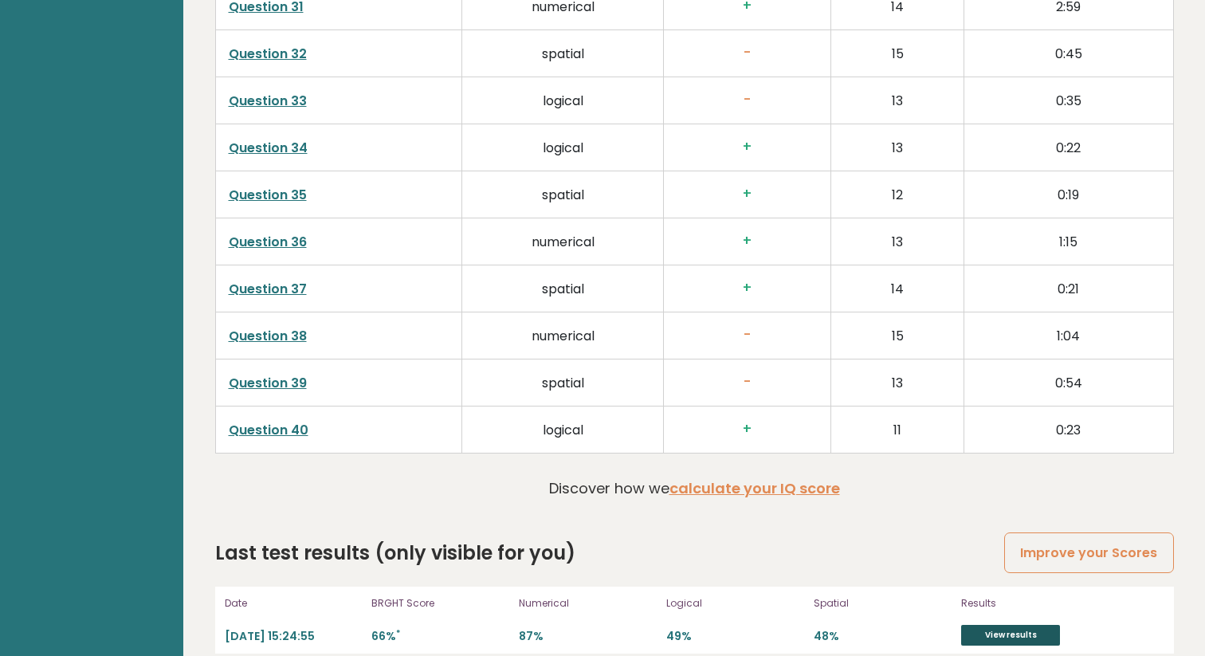
click at [999, 625] on link "View results" at bounding box center [1010, 635] width 99 height 21
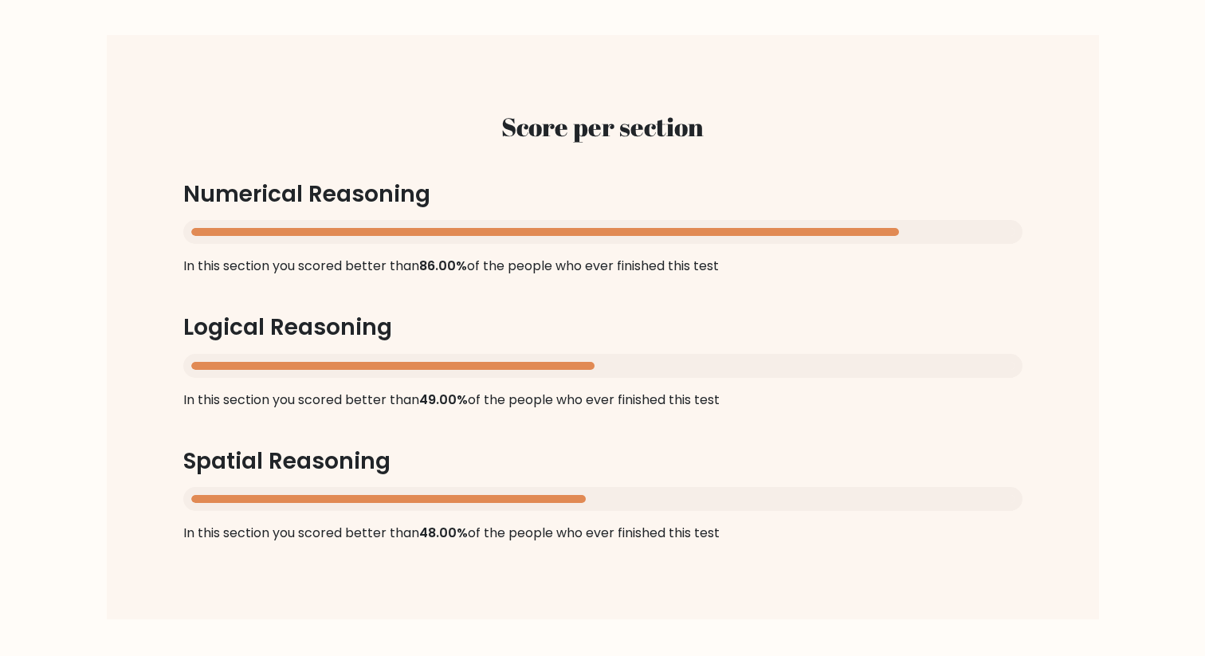
scroll to position [1483, 0]
